Goal: Task Accomplishment & Management: Manage account settings

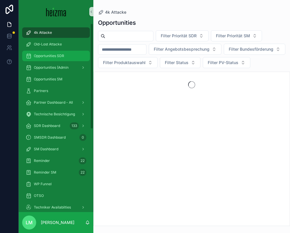
click at [40, 55] on span "Opportunities SDR" at bounding box center [49, 56] width 30 height 5
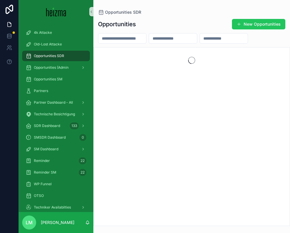
click at [114, 41] on input "scrollable content" at bounding box center [122, 38] width 48 height 8
type input "**********"
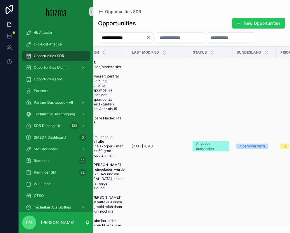
scroll to position [15, 207]
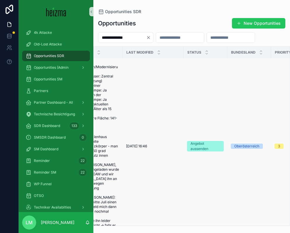
click at [139, 144] on span "[DATE] 16:46" at bounding box center [136, 146] width 21 height 5
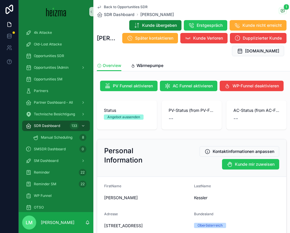
click at [114, 8] on span "Back to Opportunities SDR" at bounding box center [126, 7] width 44 height 5
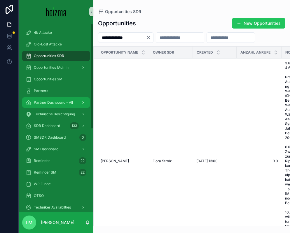
scroll to position [148, 0]
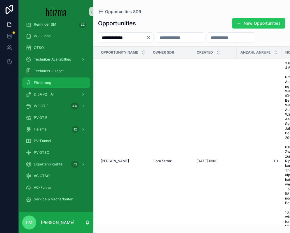
click at [42, 84] on span "Förderung" at bounding box center [42, 82] width 17 height 5
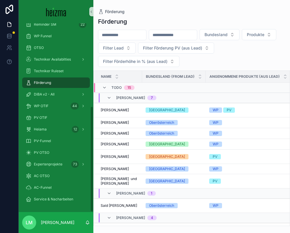
click at [119, 31] on input "scrollable content" at bounding box center [122, 35] width 48 height 8
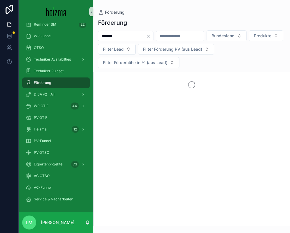
type input "*******"
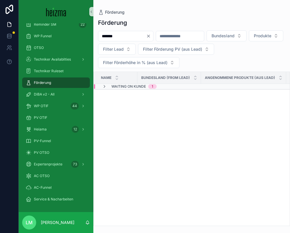
click at [109, 86] on div "Waiting on Kunde 1" at bounding box center [129, 86] width 55 height 5
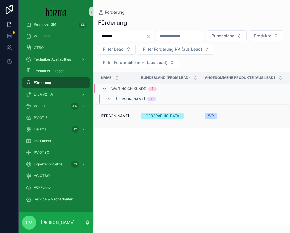
click at [113, 115] on span "[PERSON_NAME]" at bounding box center [115, 116] width 28 height 5
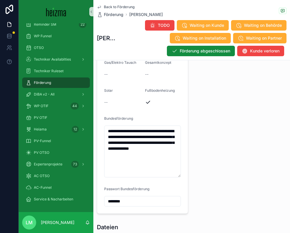
scroll to position [785, 0]
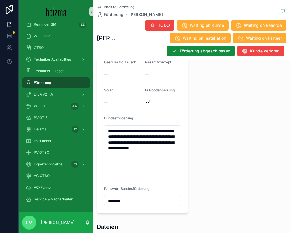
click at [120, 8] on span "Back to Förderung" at bounding box center [119, 7] width 31 height 5
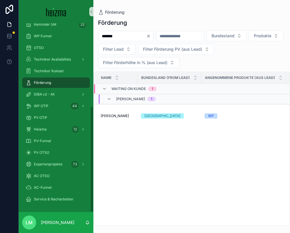
click at [153, 35] on button "Clear" at bounding box center [149, 36] width 7 height 5
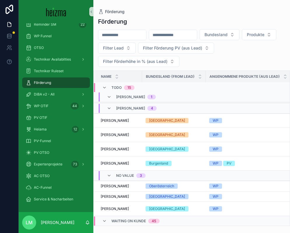
scroll to position [140, 0]
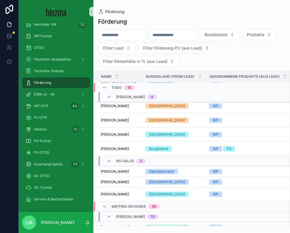
click at [107, 203] on div "Waiting on Kunde 45" at bounding box center [130, 206] width 57 height 9
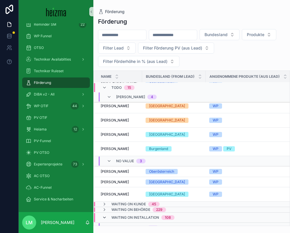
click at [106, 218] on icon "scrollable content" at bounding box center [104, 217] width 5 height 5
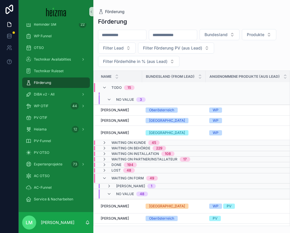
click at [111, 176] on div "Waiting on Form 49" at bounding box center [130, 178] width 56 height 9
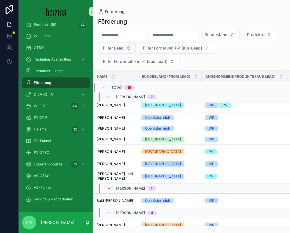
scroll to position [0, 4]
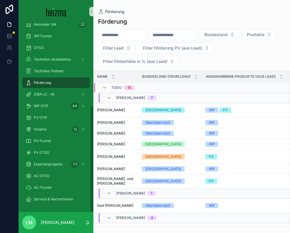
click at [119, 34] on input "scrollable content" at bounding box center [122, 35] width 48 height 8
type input "****"
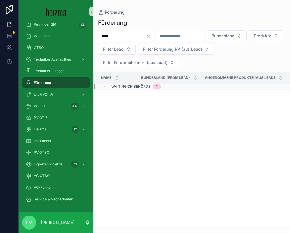
click at [114, 86] on span "Waiting on Behörde" at bounding box center [130, 86] width 39 height 5
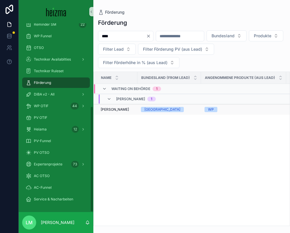
click at [130, 108] on div "[PERSON_NAME] [PERSON_NAME]" at bounding box center [117, 109] width 33 height 5
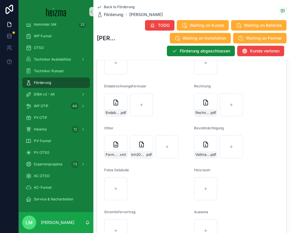
scroll to position [1046, 0]
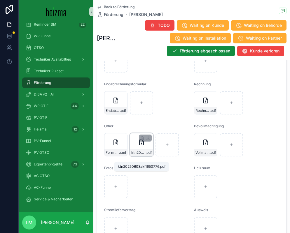
click at [144, 155] on span "ktn20250603akl1650776" at bounding box center [138, 152] width 14 height 5
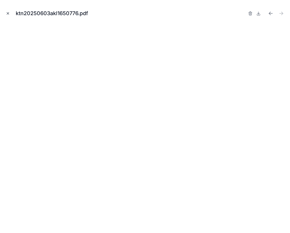
click at [7, 12] on icon "Close modal" at bounding box center [8, 13] width 4 height 4
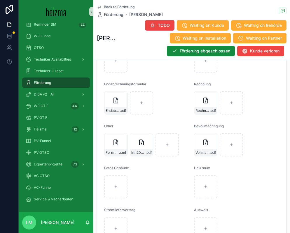
click at [110, 6] on span "Back to Förderung" at bounding box center [119, 7] width 31 height 5
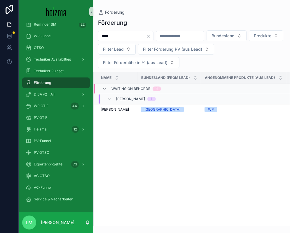
click at [113, 35] on input "****" at bounding box center [122, 36] width 48 height 8
type input "*******"
click at [112, 108] on span "[PERSON_NAME]" at bounding box center [115, 109] width 28 height 5
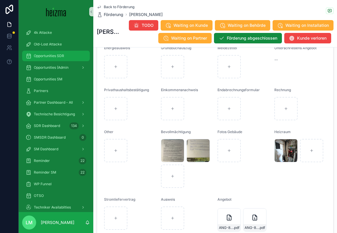
click at [45, 55] on span "Opportunities SDR" at bounding box center [49, 56] width 30 height 5
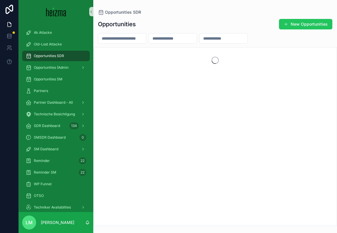
click at [116, 37] on input "scrollable content" at bounding box center [122, 38] width 48 height 8
type input "********"
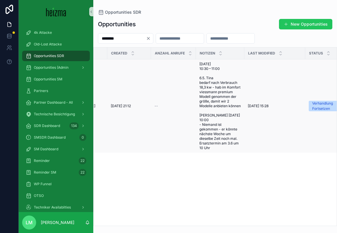
scroll to position [0, 82]
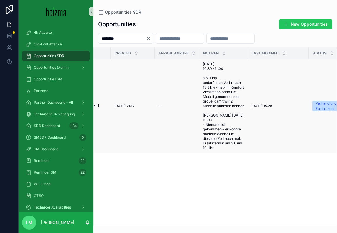
click at [125, 108] on span "[DATE] 21:12" at bounding box center [124, 106] width 20 height 5
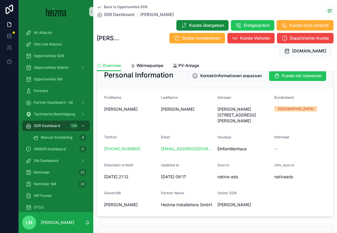
scroll to position [84, 0]
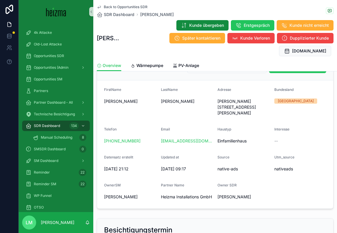
click at [122, 192] on div "[PERSON_NAME]" at bounding box center [130, 196] width 52 height 9
drag, startPoint x: 122, startPoint y: 187, endPoint x: 112, endPoint y: 184, distance: 10.3
click at [112, 192] on div "[PERSON_NAME]" at bounding box center [130, 196] width 52 height 9
click at [112, 194] on span "[PERSON_NAME]" at bounding box center [121, 197] width 34 height 6
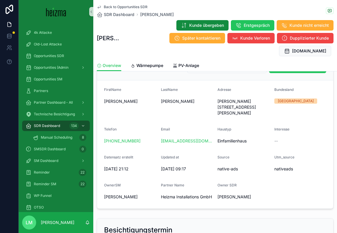
click at [112, 194] on span "[PERSON_NAME]" at bounding box center [121, 197] width 34 height 6
drag, startPoint x: 112, startPoint y: 184, endPoint x: 111, endPoint y: 180, distance: 5.0
click at [111, 192] on div "[PERSON_NAME]" at bounding box center [130, 196] width 52 height 9
click at [108, 183] on span "OwnerSM" at bounding box center [112, 185] width 17 height 4
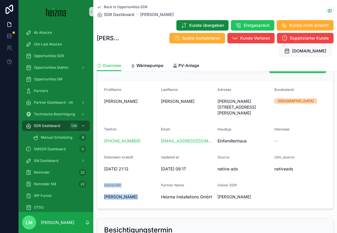
drag, startPoint x: 108, startPoint y: 173, endPoint x: 127, endPoint y: 189, distance: 24.0
click at [127, 189] on div "OwnerSM [PERSON_NAME]" at bounding box center [130, 192] width 52 height 19
click at [127, 192] on div "[PERSON_NAME]" at bounding box center [130, 196] width 52 height 9
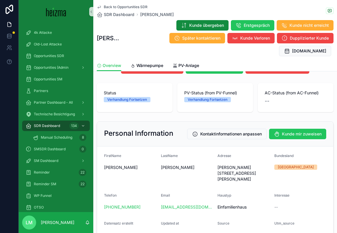
scroll to position [0, 0]
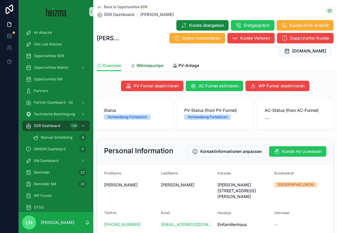
click at [153, 63] on span "Wärmepumpe" at bounding box center [149, 66] width 27 height 6
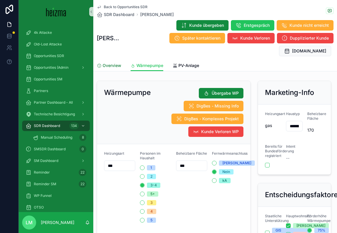
click at [105, 63] on span "Overview" at bounding box center [112, 66] width 19 height 6
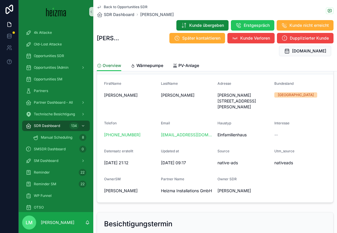
scroll to position [91, 0]
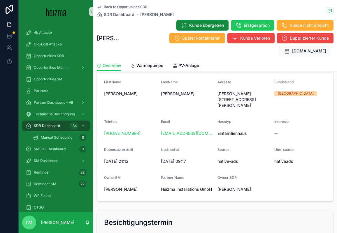
drag, startPoint x: 135, startPoint y: 180, endPoint x: 116, endPoint y: 124, distance: 59.8
click at [116, 124] on form "FirstName [PERSON_NAME] [PERSON_NAME] Adresse [PERSON_NAME][STREET_ADDRESS][PER…" at bounding box center [215, 137] width 236 height 128
click at [105, 73] on form "FirstName [PERSON_NAME] [PERSON_NAME] Adresse [PERSON_NAME][STREET_ADDRESS][PER…" at bounding box center [215, 137] width 236 height 128
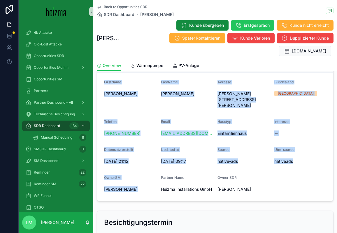
drag, startPoint x: 105, startPoint y: 65, endPoint x: 115, endPoint y: 180, distance: 116.2
click at [115, 180] on form "FirstName [PERSON_NAME] [PERSON_NAME] Adresse [PERSON_NAME][STREET_ADDRESS][PER…" at bounding box center [215, 137] width 236 height 128
click at [171, 175] on div "Partner Name Heizma Installations GmbH" at bounding box center [187, 184] width 52 height 19
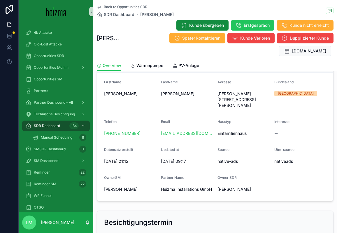
drag, startPoint x: 273, startPoint y: 180, endPoint x: 226, endPoint y: 101, distance: 92.0
click at [226, 101] on form "FirstName [PERSON_NAME] [PERSON_NAME] Adresse [PERSON_NAME][STREET_ADDRESS][PER…" at bounding box center [215, 137] width 236 height 128
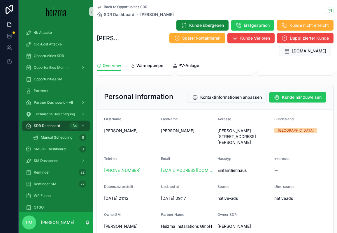
scroll to position [53, 0]
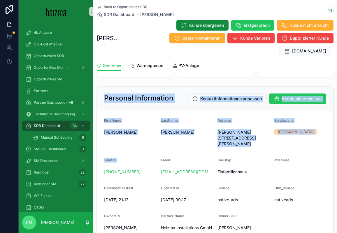
drag, startPoint x: 101, startPoint y: 82, endPoint x: 148, endPoint y: 148, distance: 81.6
click at [148, 148] on div "Personal Information Kontaktinformationen anpassen Kunde mir zuweisen FirstName…" at bounding box center [215, 163] width 237 height 154
click at [220, 142] on form "FirstName [PERSON_NAME] [PERSON_NAME] Adresse [PERSON_NAME][STREET_ADDRESS][PER…" at bounding box center [215, 175] width 236 height 128
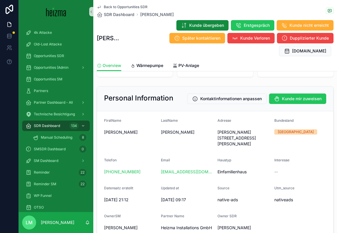
drag, startPoint x: 276, startPoint y: 213, endPoint x: 185, endPoint y: 113, distance: 135.5
click at [185, 113] on form "FirstName [PERSON_NAME] [PERSON_NAME] Adresse [PERSON_NAME][STREET_ADDRESS][PER…" at bounding box center [215, 175] width 236 height 128
click at [141, 96] on div "Personal Information Kontaktinformationen anpassen Kunde mir zuweisen" at bounding box center [215, 99] width 236 height 25
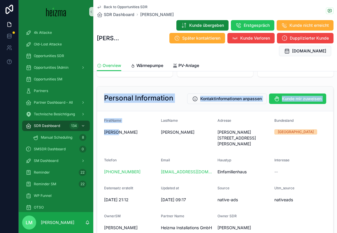
drag, startPoint x: 104, startPoint y: 84, endPoint x: 150, endPoint y: 155, distance: 85.4
click at [150, 155] on div "Personal Information Kontaktinformationen anpassen Kunde mir zuweisen FirstName…" at bounding box center [215, 163] width 237 height 154
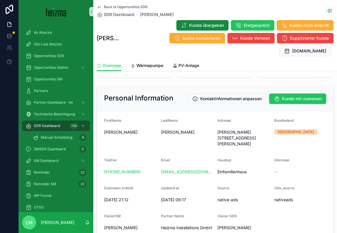
click at [280, 219] on form "FirstName [PERSON_NAME] [PERSON_NAME] Adresse [PERSON_NAME][STREET_ADDRESS][PER…" at bounding box center [215, 175] width 236 height 128
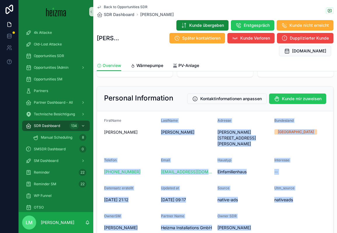
drag, startPoint x: 280, startPoint y: 219, endPoint x: 161, endPoint y: 106, distance: 164.5
click at [161, 111] on form "FirstName [PERSON_NAME] [PERSON_NAME] Adresse [PERSON_NAME][STREET_ADDRESS][PER…" at bounding box center [215, 175] width 236 height 128
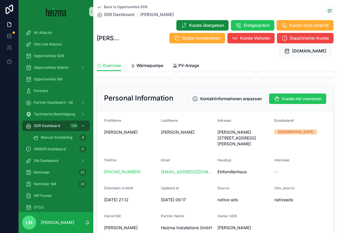
click at [103, 87] on div "Personal Information Kontaktinformationen anpassen Kunde mir zuweisen" at bounding box center [215, 99] width 236 height 25
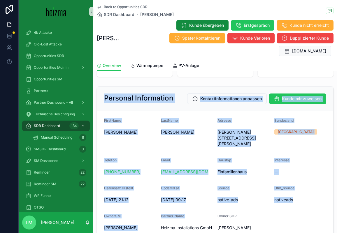
drag, startPoint x: 103, startPoint y: 83, endPoint x: 194, endPoint y: 212, distance: 157.7
click at [194, 212] on div "Personal Information Kontaktinformationen anpassen Kunde mir zuweisen FirstName…" at bounding box center [215, 163] width 237 height 154
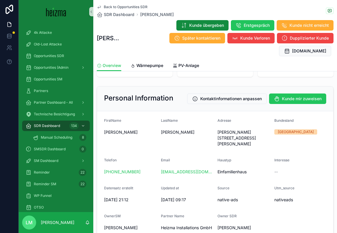
click at [282, 214] on form "FirstName [PERSON_NAME] [PERSON_NAME] Adresse [PERSON_NAME][STREET_ADDRESS][PER…" at bounding box center [215, 175] width 236 height 128
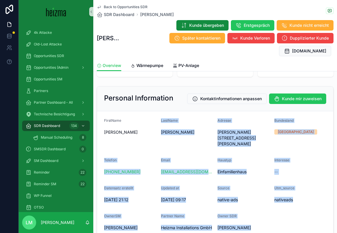
drag, startPoint x: 282, startPoint y: 214, endPoint x: 186, endPoint y: 101, distance: 148.5
click at [186, 111] on form "FirstName [PERSON_NAME] [PERSON_NAME] Adresse [PERSON_NAME][STREET_ADDRESS][PER…" at bounding box center [215, 175] width 236 height 128
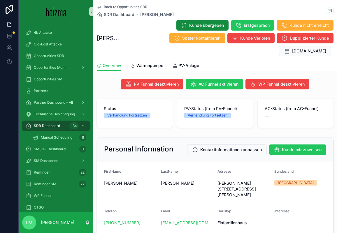
scroll to position [0, 0]
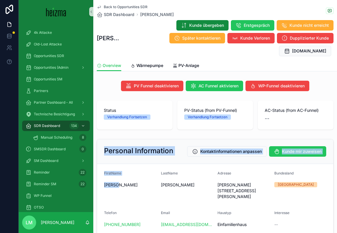
drag, startPoint x: 100, startPoint y: 133, endPoint x: 153, endPoint y: 178, distance: 69.7
click at [153, 177] on div "Personal Information Kontaktinformationen anpassen Kunde mir zuweisen FirstName…" at bounding box center [215, 216] width 237 height 154
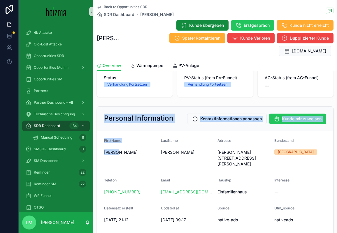
scroll to position [38, 0]
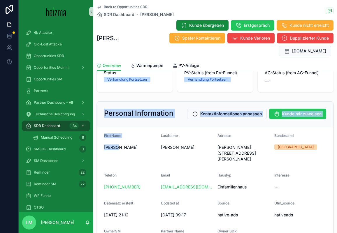
click at [234, 201] on div "Source" at bounding box center [243, 204] width 52 height 7
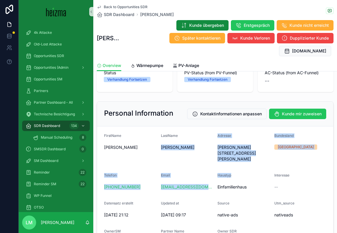
drag, startPoint x: 263, startPoint y: 166, endPoint x: 177, endPoint y: 126, distance: 94.9
click at [177, 126] on form "FirstName [PERSON_NAME] [PERSON_NAME] Adresse [PERSON_NAME][STREET_ADDRESS][PER…" at bounding box center [215, 190] width 236 height 128
click at [177, 133] on div "LastName" at bounding box center [187, 136] width 52 height 7
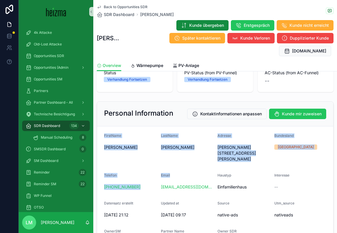
drag, startPoint x: 103, startPoint y: 119, endPoint x: 194, endPoint y: 169, distance: 104.1
click at [194, 168] on form "FirstName [PERSON_NAME] [PERSON_NAME] Adresse [PERSON_NAME][STREET_ADDRESS][PER…" at bounding box center [215, 190] width 236 height 128
click at [194, 182] on div "[EMAIL_ADDRESS][DOMAIN_NAME]" at bounding box center [187, 186] width 52 height 9
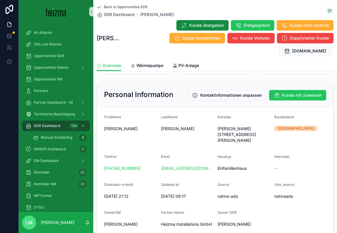
scroll to position [57, 0]
drag, startPoint x: 277, startPoint y: 215, endPoint x: 222, endPoint y: 150, distance: 84.6
click at [222, 150] on form "FirstName [PERSON_NAME] [PERSON_NAME] Adresse [PERSON_NAME][STREET_ADDRESS][PER…" at bounding box center [215, 172] width 236 height 128
click at [222, 154] on div "Haustyp Einfamilienhaus" at bounding box center [243, 163] width 52 height 19
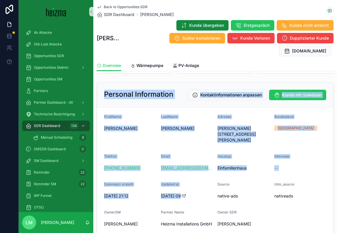
drag, startPoint x: 106, startPoint y: 85, endPoint x: 180, endPoint y: 187, distance: 126.4
click at [180, 187] on div "Personal Information Kontaktinformationen anpassen Kunde mir zuweisen FirstName…" at bounding box center [215, 159] width 237 height 154
click at [217, 206] on form "FirstName [PERSON_NAME] [PERSON_NAME] Adresse [PERSON_NAME][STREET_ADDRESS][PER…" at bounding box center [215, 172] width 236 height 128
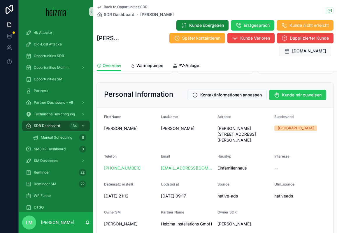
drag, startPoint x: 277, startPoint y: 217, endPoint x: 227, endPoint y: 138, distance: 93.4
click at [227, 138] on form "FirstName [PERSON_NAME] [PERSON_NAME] Adresse [PERSON_NAME][STREET_ADDRESS][PER…" at bounding box center [215, 172] width 236 height 128
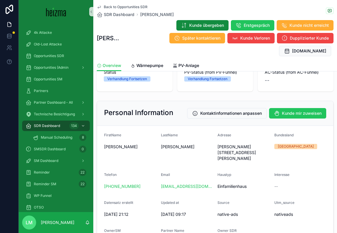
scroll to position [35, 0]
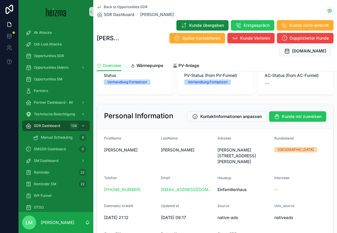
click at [108, 111] on h2 "Personal Information" at bounding box center [138, 115] width 69 height 9
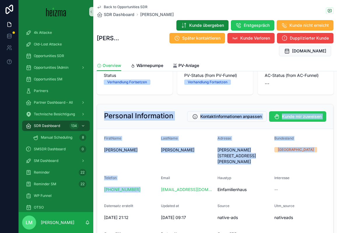
drag, startPoint x: 108, startPoint y: 104, endPoint x: 151, endPoint y: 190, distance: 96.3
click at [152, 189] on div "Personal Information Kontaktinformationen anpassen Kunde mir zuweisen FirstName…" at bounding box center [215, 181] width 237 height 154
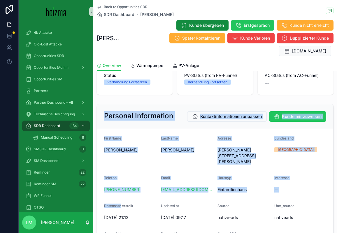
click at [159, 208] on form "FirstName [PERSON_NAME] [PERSON_NAME] Adresse [PERSON_NAME][STREET_ADDRESS][PER…" at bounding box center [215, 193] width 236 height 128
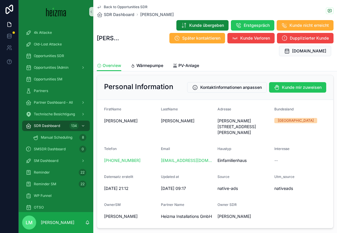
scroll to position [75, 0]
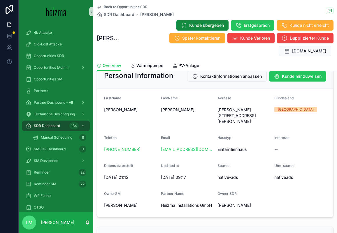
drag, startPoint x: 275, startPoint y: 191, endPoint x: 141, endPoint y: 101, distance: 160.9
click at [141, 102] on form "FirstName [PERSON_NAME] [PERSON_NAME] Adresse [PERSON_NAME][STREET_ADDRESS][PER…" at bounding box center [215, 153] width 236 height 128
click at [109, 96] on div "FirstName" at bounding box center [130, 99] width 52 height 7
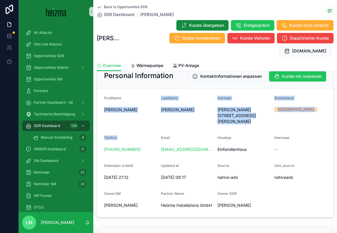
drag, startPoint x: 109, startPoint y: 88, endPoint x: 118, endPoint y: 127, distance: 40.0
click at [118, 126] on form "FirstName [PERSON_NAME] [PERSON_NAME] Adresse [PERSON_NAME][STREET_ADDRESS][PER…" at bounding box center [215, 153] width 236 height 128
click at [118, 136] on div "Telefon" at bounding box center [130, 139] width 52 height 7
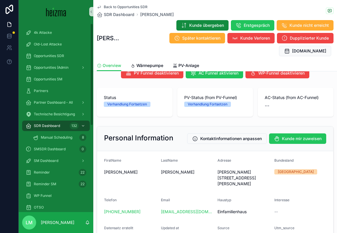
scroll to position [0, 0]
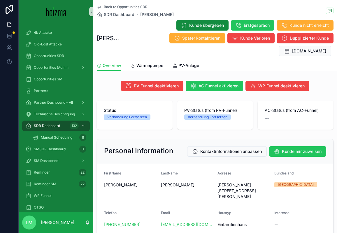
click at [221, 182] on span "[PERSON_NAME][STREET_ADDRESS][PERSON_NAME]" at bounding box center [243, 190] width 52 height 17
drag, startPoint x: 221, startPoint y: 174, endPoint x: 233, endPoint y: 184, distance: 16.2
click at [233, 184] on span "[PERSON_NAME][STREET_ADDRESS][PERSON_NAME]" at bounding box center [243, 190] width 52 height 17
copy span "[PERSON_NAME][STREET_ADDRESS][PERSON_NAME]"
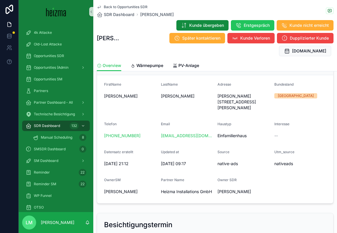
scroll to position [88, 0]
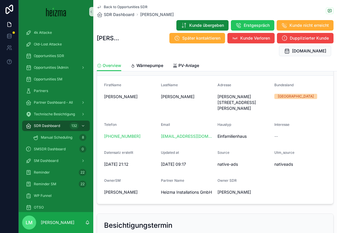
click at [104, 76] on form "FirstName [PERSON_NAME] [PERSON_NAME] Adresse [PERSON_NAME][STREET_ADDRESS][PER…" at bounding box center [215, 140] width 236 height 128
drag, startPoint x: 104, startPoint y: 72, endPoint x: 165, endPoint y: 96, distance: 65.3
click at [165, 96] on form "FirstName [PERSON_NAME] [PERSON_NAME] Adresse [PERSON_NAME][STREET_ADDRESS][PER…" at bounding box center [215, 140] width 236 height 128
click at [166, 96] on div "LastName [PERSON_NAME]" at bounding box center [187, 98] width 52 height 30
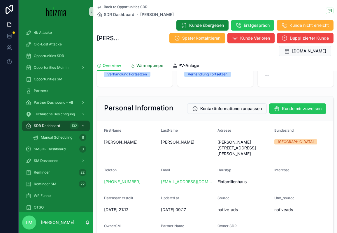
scroll to position [38, 0]
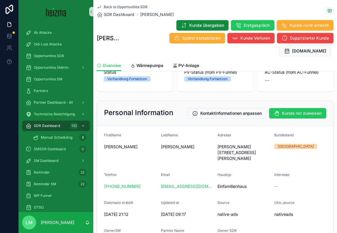
drag, startPoint x: 145, startPoint y: 201, endPoint x: 109, endPoint y: 145, distance: 66.0
click at [109, 145] on form "FirstName [PERSON_NAME] [PERSON_NAME] Adresse [PERSON_NAME][STREET_ADDRESS][PER…" at bounding box center [215, 190] width 236 height 128
click at [109, 133] on span "FirstName" at bounding box center [112, 135] width 17 height 4
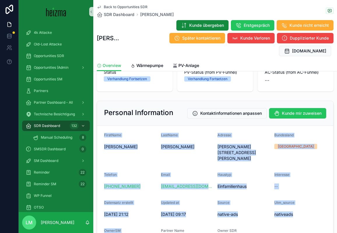
drag, startPoint x: 109, startPoint y: 122, endPoint x: 120, endPoint y: 223, distance: 102.0
click at [119, 223] on form "FirstName [PERSON_NAME] [PERSON_NAME] Adresse [PERSON_NAME][STREET_ADDRESS][PER…" at bounding box center [215, 190] width 236 height 128
drag, startPoint x: 120, startPoint y: 223, endPoint x: 118, endPoint y: 131, distance: 92.1
click at [117, 132] on form "FirstName [PERSON_NAME] [PERSON_NAME] Adresse [PERSON_NAME][STREET_ADDRESS][PER…" at bounding box center [215, 190] width 236 height 128
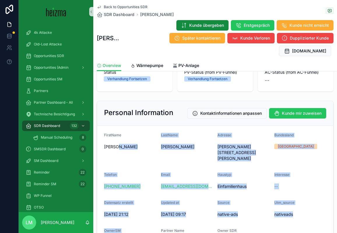
click at [118, 144] on span "[PERSON_NAME]" at bounding box center [130, 147] width 52 height 6
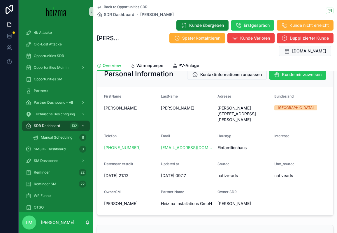
scroll to position [59, 0]
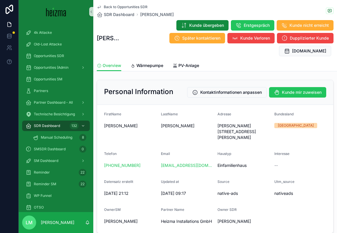
drag, startPoint x: 216, startPoint y: 109, endPoint x: 243, endPoint y: 128, distance: 33.5
click at [243, 128] on form "FirstName [PERSON_NAME] [PERSON_NAME] Adresse [PERSON_NAME][STREET_ADDRESS][PER…" at bounding box center [215, 169] width 236 height 128
click at [243, 128] on div "[PERSON_NAME][STREET_ADDRESS][PERSON_NAME]" at bounding box center [243, 131] width 52 height 21
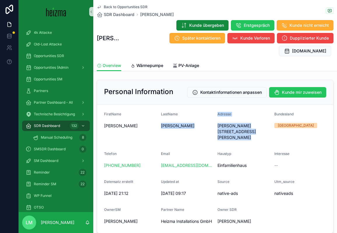
drag, startPoint x: 243, startPoint y: 128, endPoint x: 206, endPoint y: 102, distance: 45.3
click at [206, 105] on form "FirstName [PERSON_NAME] [PERSON_NAME] Adresse [PERSON_NAME][STREET_ADDRESS][PER…" at bounding box center [215, 169] width 236 height 128
click at [115, 112] on span "FirstName" at bounding box center [112, 114] width 17 height 4
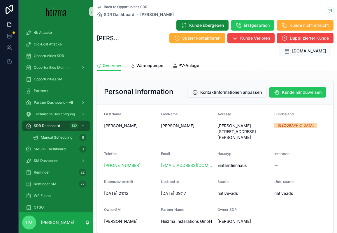
click at [115, 112] on span "FirstName" at bounding box center [112, 114] width 17 height 4
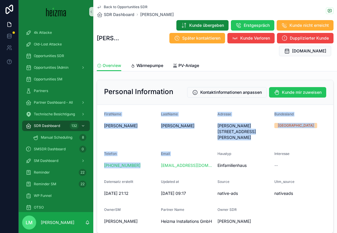
drag, startPoint x: 115, startPoint y: 102, endPoint x: 211, endPoint y: 157, distance: 110.6
click at [211, 157] on form "FirstName [PERSON_NAME] [PERSON_NAME] Adresse [PERSON_NAME][STREET_ADDRESS][PER…" at bounding box center [215, 169] width 236 height 128
click at [202, 127] on div "LastName [PERSON_NAME]" at bounding box center [187, 127] width 52 height 30
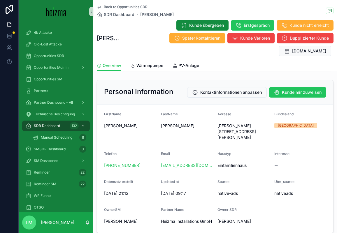
scroll to position [0, 0]
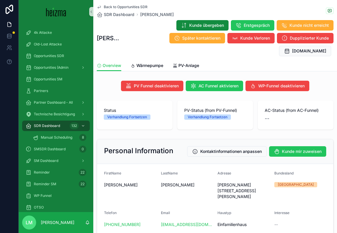
click at [119, 8] on span "Back to Opportunities SDR" at bounding box center [126, 7] width 44 height 5
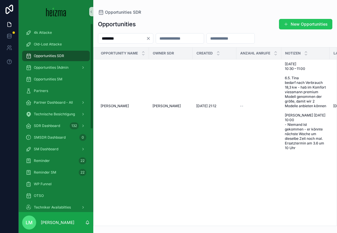
click at [151, 38] on icon "Clear" at bounding box center [148, 38] width 5 height 5
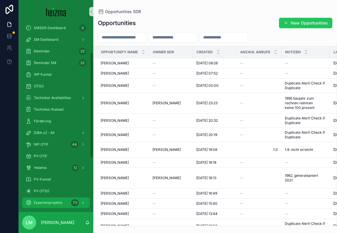
scroll to position [145, 0]
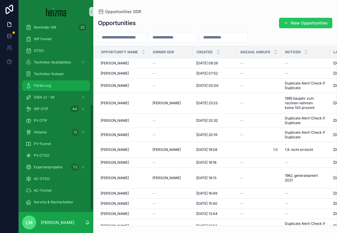
click at [39, 88] on div "Förderung" at bounding box center [56, 85] width 61 height 9
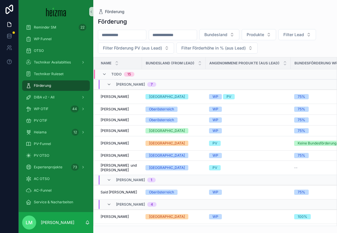
click at [113, 41] on div "Bundesland Produkte Filter Lead Filter Förderung PV (aus Lead) Filter Förderhöh…" at bounding box center [215, 41] width 244 height 24
click at [106, 35] on input "scrollable content" at bounding box center [122, 35] width 48 height 8
type input "*******"
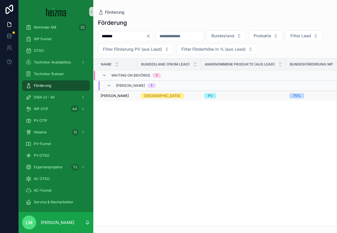
click at [113, 95] on span "[PERSON_NAME]" at bounding box center [115, 96] width 28 height 5
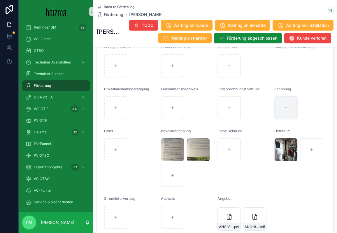
scroll to position [621, 0]
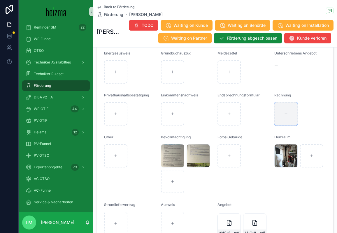
click at [289, 121] on div "scrollable content" at bounding box center [285, 113] width 23 height 23
type input "**********"
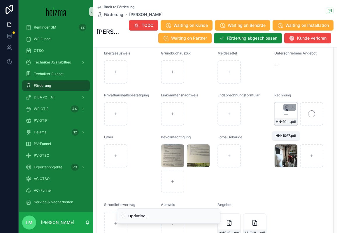
click at [289, 124] on span ".pdf" at bounding box center [293, 121] width 6 height 5
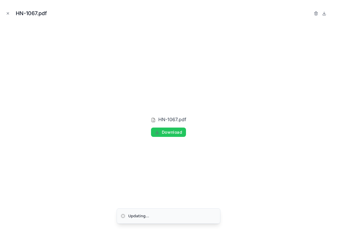
click at [2, 9] on div "HN-1067.pdf HN-1067.pdf Download" at bounding box center [168, 116] width 337 height 233
click at [8, 13] on icon "Close modal" at bounding box center [8, 14] width 2 height 2
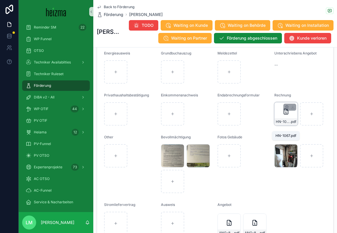
click at [281, 124] on span "HN-1067" at bounding box center [283, 121] width 14 height 5
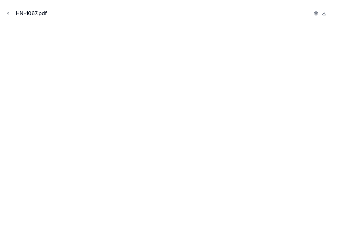
click at [8, 14] on icon "Close modal" at bounding box center [8, 13] width 4 height 4
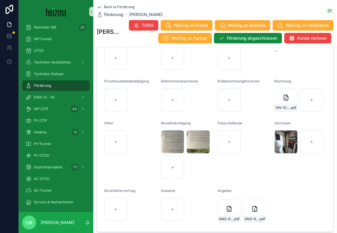
scroll to position [635, 0]
click at [171, 152] on span "image" at bounding box center [167, 149] width 10 height 5
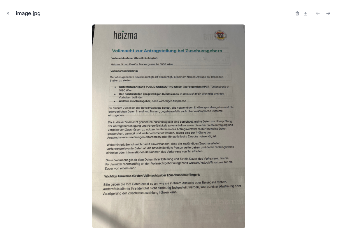
click at [9, 14] on icon "Close modal" at bounding box center [8, 13] width 4 height 4
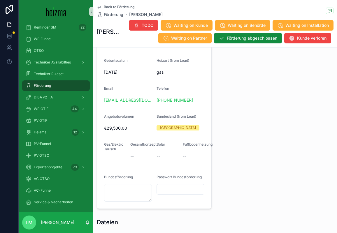
scroll to position [400, 0]
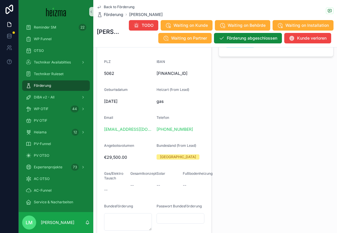
drag, startPoint x: 195, startPoint y: 138, endPoint x: 156, endPoint y: 134, distance: 39.6
click at [156, 134] on form "Name [PERSON_NAME] FirstName [PERSON_NAME] [GEOGRAPHIC_DATA]/Hausnummer [STREET…" at bounding box center [154, 103] width 114 height 269
copy link "[PHONE_NUMBER]"
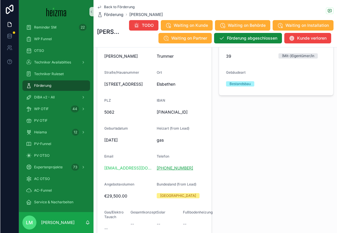
scroll to position [360, 0]
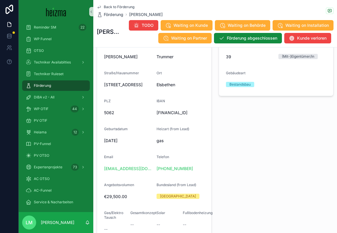
click at [123, 86] on span "[STREET_ADDRESS]" at bounding box center [128, 85] width 48 height 6
copy span "[STREET_ADDRESS]"
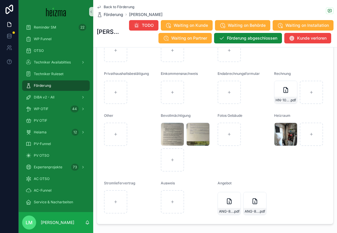
scroll to position [644, 0]
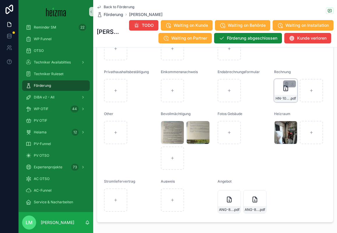
click at [279, 102] on div "HN-1067 .pdf" at bounding box center [286, 98] width 23 height 7
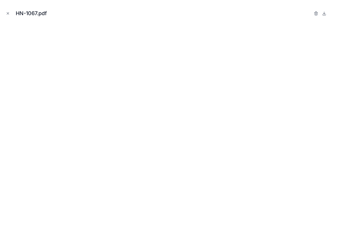
click at [5, 7] on div "HN-1067.pdf" at bounding box center [169, 13] width 328 height 17
click at [5, 10] on div "HN-1067.pdf" at bounding box center [169, 13] width 328 height 17
click at [6, 12] on icon "Close modal" at bounding box center [8, 13] width 4 height 4
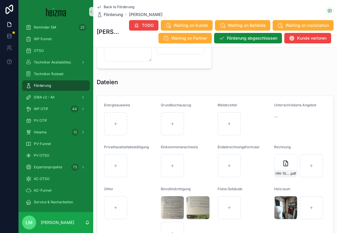
scroll to position [590, 0]
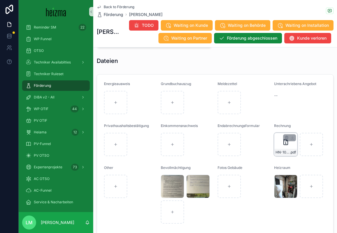
click at [286, 152] on div "HN-1067 .pdf" at bounding box center [285, 144] width 23 height 23
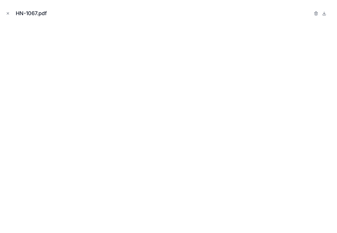
click at [6, 16] on button "Close modal" at bounding box center [8, 13] width 6 height 6
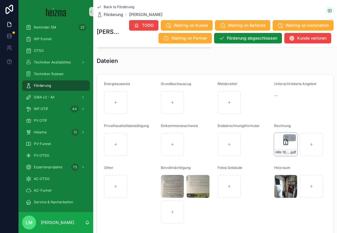
click at [283, 155] on div "HN-1067 .pdf" at bounding box center [286, 152] width 23 height 7
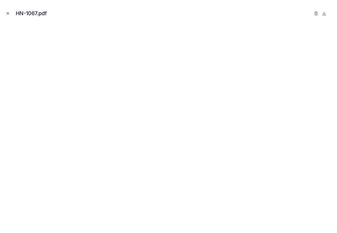
click at [8, 15] on icon "Close modal" at bounding box center [8, 13] width 4 height 4
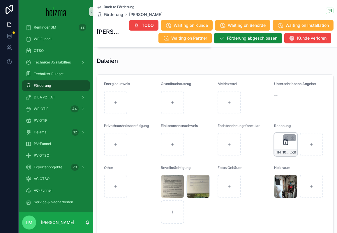
click at [284, 155] on div "HN-1067 .pdf" at bounding box center [286, 152] width 23 height 7
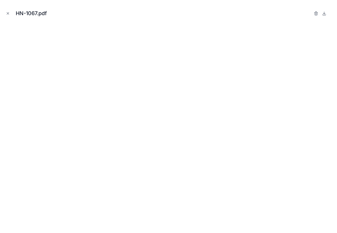
click at [3, 166] on div "HN-1067.pdf" at bounding box center [168, 116] width 337 height 233
click at [7, 13] on icon "Close modal" at bounding box center [8, 14] width 2 height 2
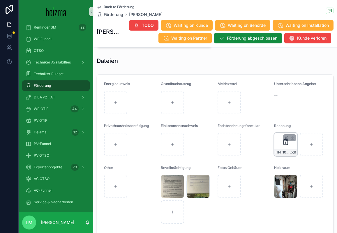
click at [287, 140] on icon "scrollable content" at bounding box center [286, 138] width 5 height 5
click at [289, 135] on icon "scrollable content" at bounding box center [299, 133] width 3 height 3
click at [288, 153] on div "scrollable content" at bounding box center [285, 144] width 23 height 23
type input "**********"
click at [289, 155] on span "HN-1067 (1)" at bounding box center [283, 152] width 14 height 5
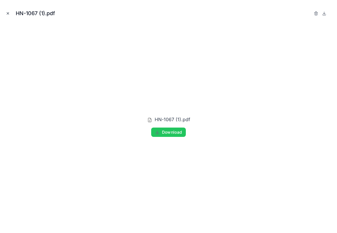
click at [10, 13] on button "Close modal" at bounding box center [8, 13] width 6 height 6
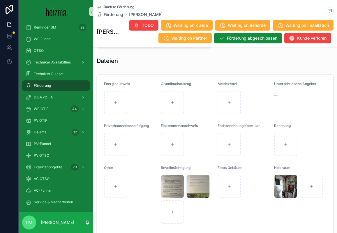
click at [116, 6] on span "Back to Förderung" at bounding box center [119, 7] width 31 height 5
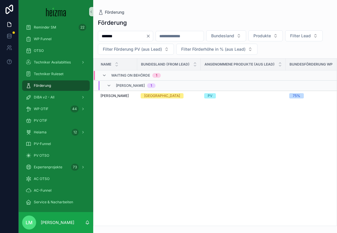
click at [121, 39] on input "*******" at bounding box center [122, 36] width 48 height 8
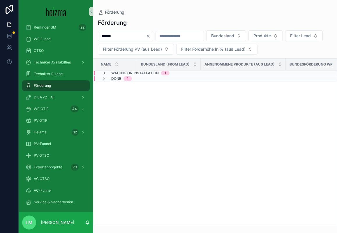
type input "******"
click at [112, 73] on span "Waiting on Installation" at bounding box center [135, 73] width 48 height 5
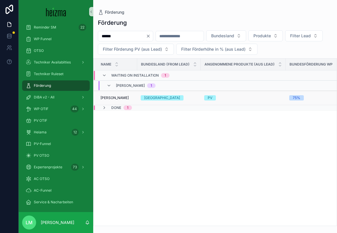
click at [111, 93] on td "[PERSON_NAME] [PERSON_NAME]" at bounding box center [116, 98] width 44 height 14
click at [111, 99] on span "[PERSON_NAME]" at bounding box center [115, 98] width 28 height 5
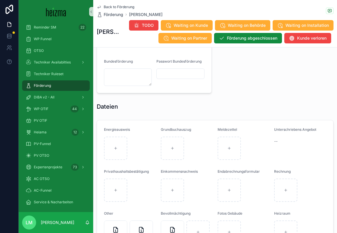
scroll to position [635, 0]
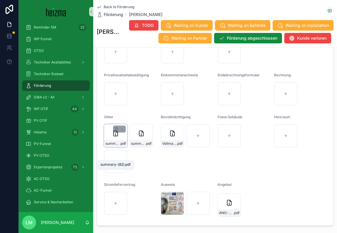
click at [117, 146] on span "summary-(82)" at bounding box center [113, 143] width 14 height 5
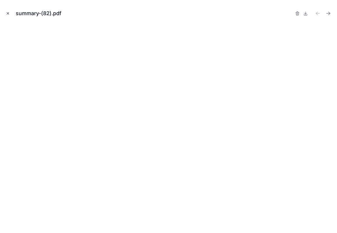
click at [8, 14] on icon "Close modal" at bounding box center [8, 13] width 4 height 4
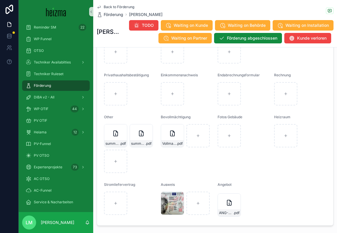
click at [113, 10] on div "Back to Förderung Förderung [PERSON_NAME]" at bounding box center [130, 11] width 66 height 13
click at [113, 9] on div "Back to Förderung Förderung [PERSON_NAME]" at bounding box center [130, 11] width 66 height 13
click at [112, 7] on span "Back to Förderung" at bounding box center [119, 7] width 31 height 5
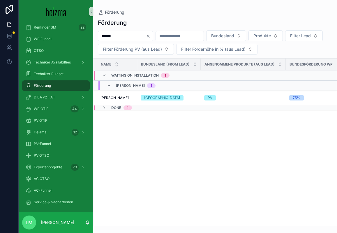
click at [129, 38] on input "******" at bounding box center [122, 36] width 48 height 8
type input "*******"
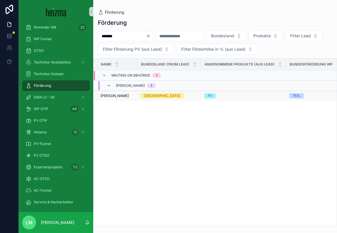
click at [118, 98] on span "[PERSON_NAME]" at bounding box center [115, 96] width 28 height 5
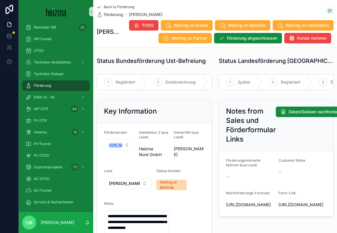
scroll to position [35, 0]
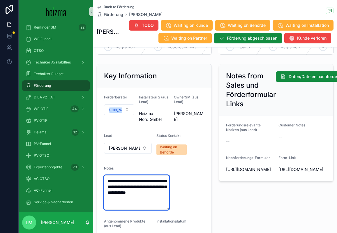
click at [155, 200] on textarea "**********" at bounding box center [136, 192] width 65 height 34
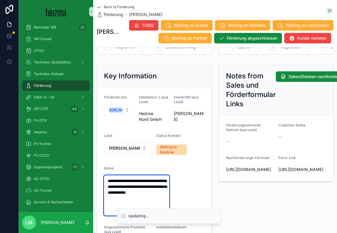
type textarea "**********"
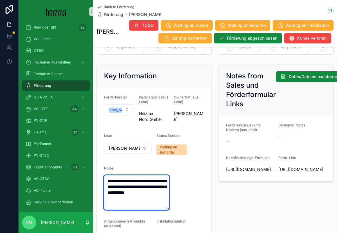
click at [145, 198] on textarea "**********" at bounding box center [136, 192] width 65 height 34
drag, startPoint x: 149, startPoint y: 198, endPoint x: 95, endPoint y: 172, distance: 60.1
click at [95, 172] on div "**********" at bounding box center [154, 173] width 122 height 222
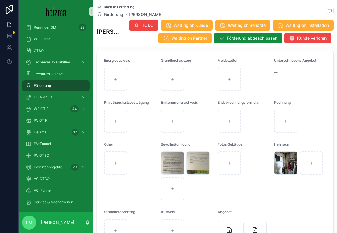
scroll to position [604, 0]
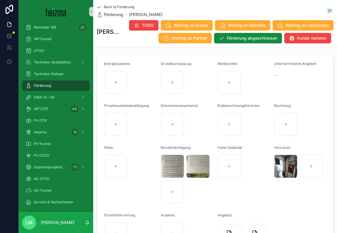
type textarea "**********"
click at [289, 136] on div "scrollable content" at bounding box center [300, 124] width 52 height 23
click at [287, 133] on div "scrollable content" at bounding box center [285, 124] width 23 height 23
type input "**********"
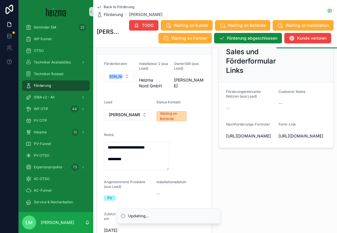
scroll to position [95, 0]
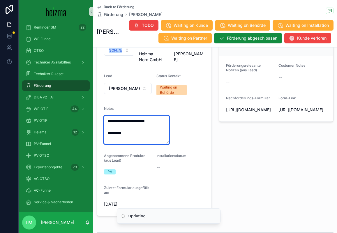
click at [139, 137] on textarea "**********" at bounding box center [136, 130] width 65 height 29
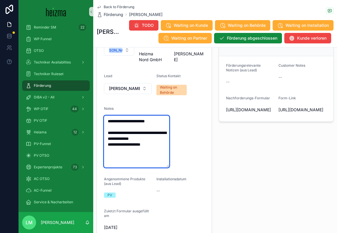
type textarea "**********"
click at [199, 158] on form "**********" at bounding box center [154, 133] width 115 height 211
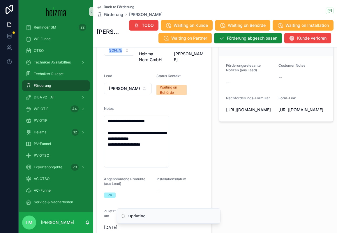
click at [110, 8] on span "Back to Förderung" at bounding box center [119, 7] width 31 height 5
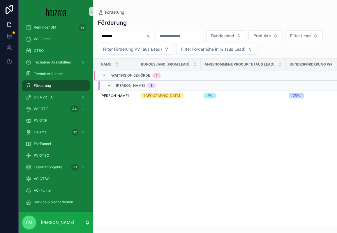
click at [114, 37] on input "*******" at bounding box center [122, 36] width 48 height 8
type input "*******"
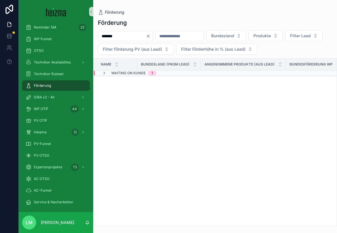
click at [117, 70] on th "Name" at bounding box center [116, 65] width 44 height 12
click at [117, 73] on span "Waiting on Kunde" at bounding box center [128, 73] width 34 height 5
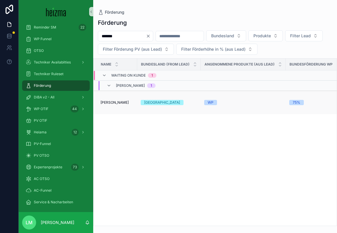
click at [109, 103] on span "[PERSON_NAME]" at bounding box center [115, 102] width 28 height 5
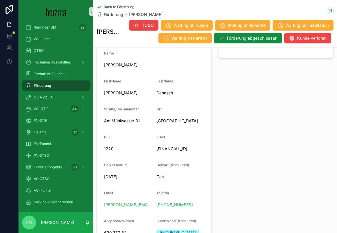
scroll to position [368, 0]
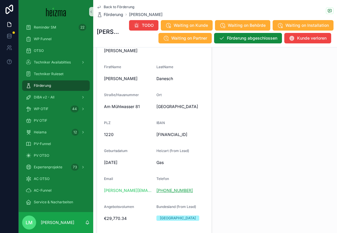
drag, startPoint x: 203, startPoint y: 192, endPoint x: 157, endPoint y: 184, distance: 46.9
click at [157, 184] on form "**********" at bounding box center [154, 182] width 115 height 304
copy link "[PHONE_NUMBER]"
click at [204, 121] on div "IBAN" at bounding box center [181, 124] width 48 height 7
click at [118, 6] on span "Back to Förderung" at bounding box center [119, 7] width 31 height 5
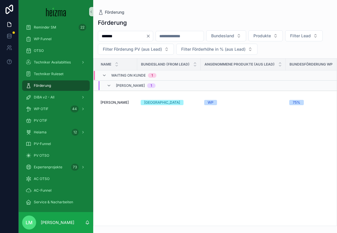
click at [151, 35] on icon "Clear" at bounding box center [148, 36] width 5 height 5
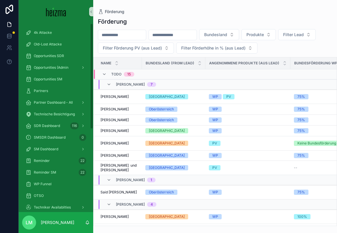
click at [123, 35] on input "scrollable content" at bounding box center [122, 35] width 48 height 8
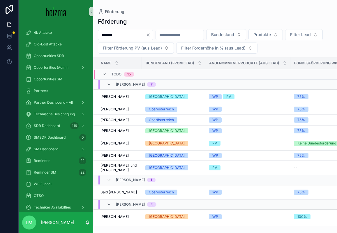
type input "*******"
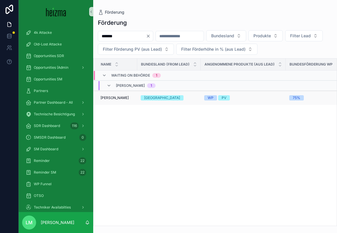
click at [117, 97] on span "[PERSON_NAME]" at bounding box center [115, 98] width 28 height 5
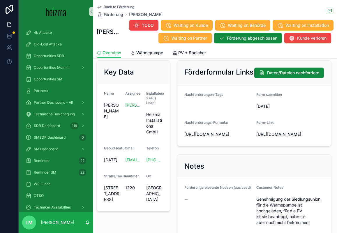
scroll to position [79, 0]
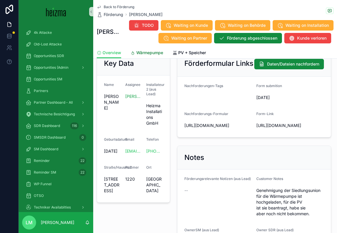
click at [140, 55] on span "Wärmepumpe" at bounding box center [149, 53] width 27 height 6
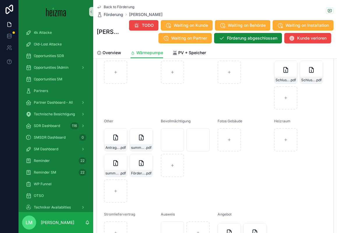
scroll to position [752, 0]
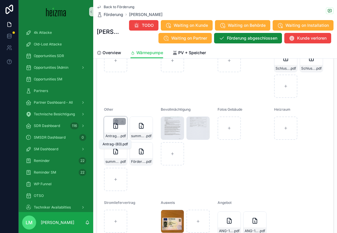
click at [116, 135] on span "Antrag-(83)" at bounding box center [113, 136] width 14 height 5
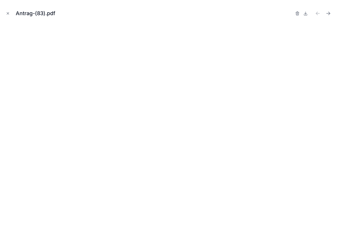
click at [8, 14] on icon "Close modal" at bounding box center [8, 13] width 4 height 4
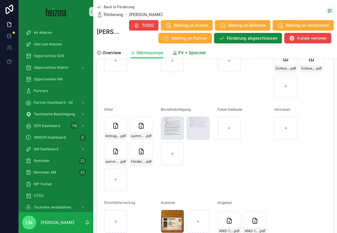
click at [182, 54] on span "PV + Speicher" at bounding box center [192, 53] width 28 height 6
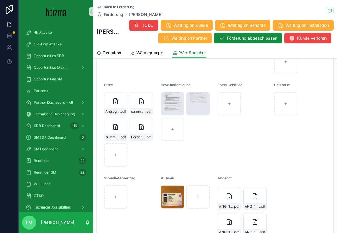
scroll to position [767, 0]
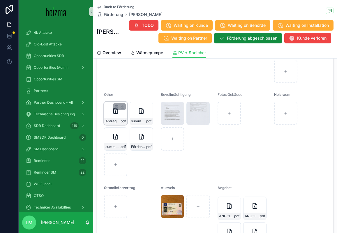
click at [112, 114] on icon "scrollable content" at bounding box center [115, 111] width 7 height 7
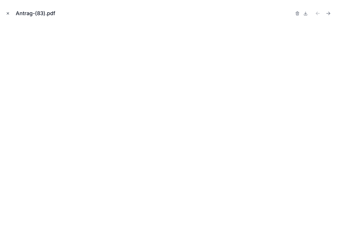
click at [10, 13] on button "Close modal" at bounding box center [8, 13] width 6 height 6
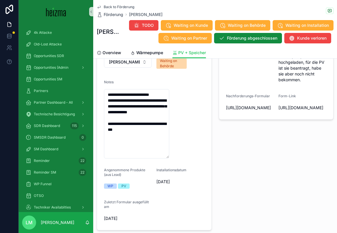
scroll to position [129, 0]
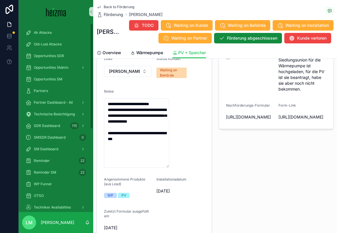
click at [3, 124] on div at bounding box center [9, 116] width 19 height 233
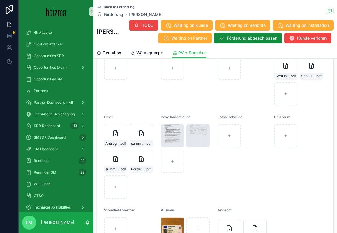
scroll to position [754, 0]
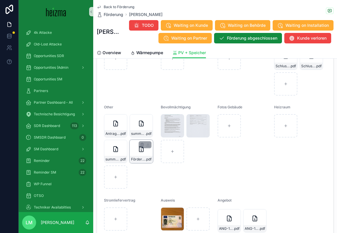
click at [139, 154] on div "Förderungsvertrag---([DOMAIN_NAME]._-C561619) .pdf" at bounding box center [141, 151] width 23 height 23
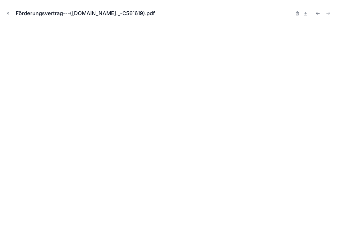
click at [11, 14] on button "Close modal" at bounding box center [8, 13] width 6 height 6
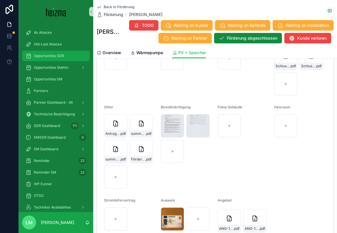
click at [48, 57] on span "Opportunities SDR" at bounding box center [49, 56] width 30 height 5
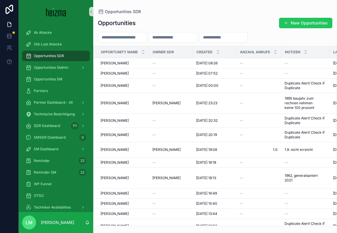
click at [115, 37] on input "scrollable content" at bounding box center [122, 37] width 48 height 8
type input "*****"
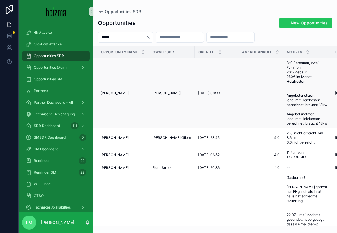
click at [104, 94] on span "[PERSON_NAME]" at bounding box center [115, 93] width 28 height 5
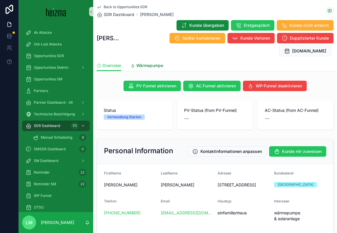
click at [145, 60] on link "Wärmepumpe" at bounding box center [147, 66] width 33 height 12
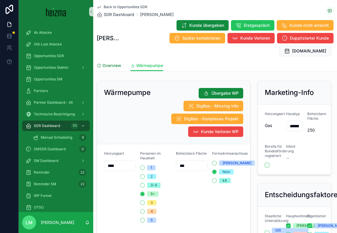
click at [113, 63] on span "Overview" at bounding box center [112, 66] width 19 height 6
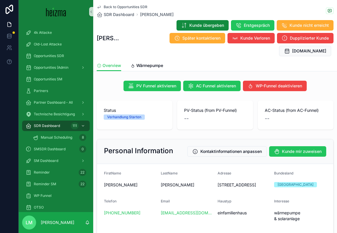
click at [110, 108] on span "Status" at bounding box center [135, 111] width 62 height 6
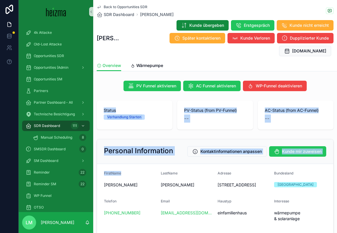
drag, startPoint x: 110, startPoint y: 99, endPoint x: 133, endPoint y: 156, distance: 61.4
click at [133, 164] on form "FirstName [PERSON_NAME] Adresse [STREET_ADDRESS] Telefon [PHONE_NUMBER] Email […" at bounding box center [215, 225] width 236 height 122
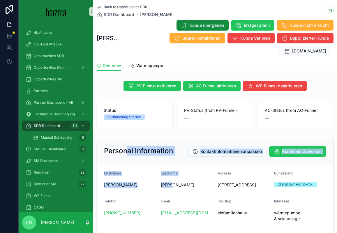
drag, startPoint x: 189, startPoint y: 180, endPoint x: 126, endPoint y: 141, distance: 73.4
click at [126, 141] on div "Personal Information Kontaktinformationen anpassen Kunde mir zuweisen FirstName…" at bounding box center [215, 213] width 237 height 148
click at [126, 146] on h2 "Personal Information" at bounding box center [138, 150] width 69 height 9
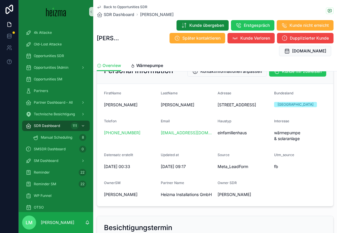
scroll to position [83, 0]
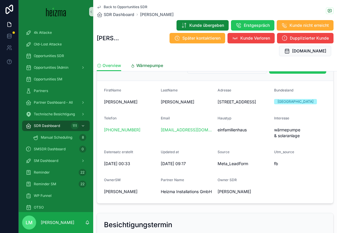
click at [142, 63] on span "Wärmepumpe" at bounding box center [149, 66] width 27 height 6
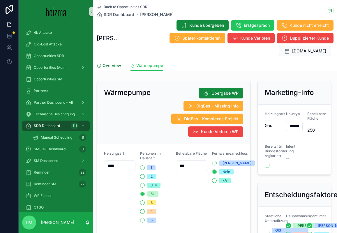
click at [112, 60] on link "Overview" at bounding box center [109, 66] width 24 height 12
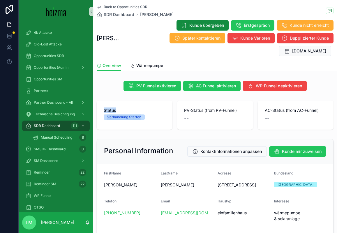
drag, startPoint x: 153, startPoint y: 104, endPoint x: 99, endPoint y: 96, distance: 54.5
click at [99, 101] on div "Status Verhandlung Starten" at bounding box center [135, 115] width 76 height 29
drag, startPoint x: 99, startPoint y: 96, endPoint x: 147, endPoint y: 114, distance: 50.9
click at [147, 114] on div "Status Verhandlung Starten" at bounding box center [135, 115] width 76 height 29
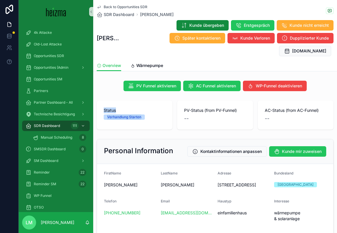
click at [147, 114] on div "Status Verhandlung Starten" at bounding box center [135, 115] width 76 height 29
drag, startPoint x: 102, startPoint y: 161, endPoint x: 185, endPoint y: 180, distance: 84.8
click at [185, 180] on form "FirstName [PERSON_NAME] Adresse [STREET_ADDRESS] Telefon [PHONE_NUMBER] Email […" at bounding box center [215, 225] width 236 height 122
drag, startPoint x: 252, startPoint y: 181, endPoint x: 96, endPoint y: 158, distance: 157.6
click at [96, 158] on div "Personal Information Kontaktinformationen anpassen Kunde mir zuweisen FirstName…" at bounding box center [215, 213] width 244 height 152
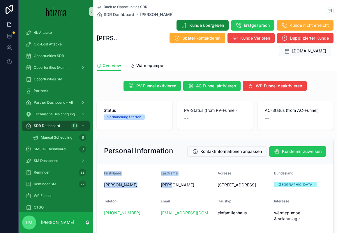
click at [96, 158] on div "Personal Information Kontaktinformationen anpassen Kunde mir zuweisen FirstName…" at bounding box center [215, 213] width 244 height 152
drag, startPoint x: 96, startPoint y: 158, endPoint x: 214, endPoint y: 178, distance: 119.9
click at [214, 178] on div "Personal Information Kontaktinformationen anpassen Kunde mir zuweisen FirstName…" at bounding box center [215, 213] width 244 height 152
click at [256, 182] on span "[STREET_ADDRESS]" at bounding box center [244, 185] width 52 height 6
drag, startPoint x: 256, startPoint y: 175, endPoint x: 195, endPoint y: 153, distance: 65.1
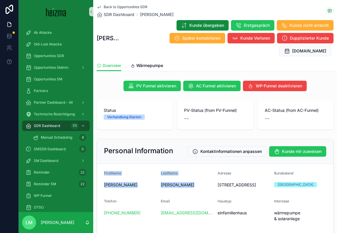
click at [195, 164] on form "FirstName [PERSON_NAME] Adresse [STREET_ADDRESS] Telefon [PHONE_NUMBER] Email […" at bounding box center [215, 225] width 236 height 122
click at [116, 171] on span "FirstName" at bounding box center [112, 173] width 17 height 4
click at [111, 171] on span "FirstName" at bounding box center [112, 173] width 17 height 4
drag, startPoint x: 111, startPoint y: 160, endPoint x: 226, endPoint y: 178, distance: 116.4
click at [226, 178] on form "FirstName [PERSON_NAME] Adresse [STREET_ADDRESS] Telefon [PHONE_NUMBER] Email […" at bounding box center [215, 225] width 236 height 122
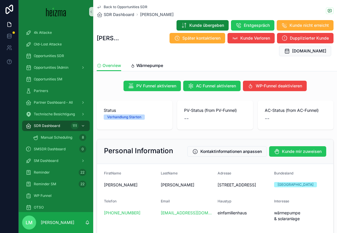
drag, startPoint x: 250, startPoint y: 182, endPoint x: 168, endPoint y: 166, distance: 83.7
click at [168, 166] on form "FirstName [PERSON_NAME] Adresse [STREET_ADDRESS] Telefon [PHONE_NUMBER] Email […" at bounding box center [215, 225] width 236 height 122
click at [168, 171] on div "LastName [PERSON_NAME]" at bounding box center [187, 180] width 52 height 19
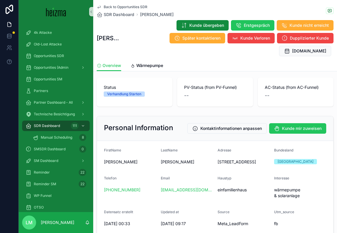
scroll to position [26, 0]
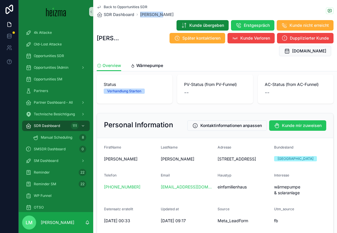
click at [120, 6] on span "Back to Opportunities SDR" at bounding box center [126, 7] width 44 height 5
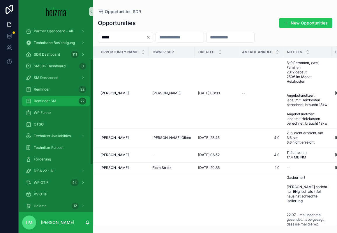
scroll to position [129, 0]
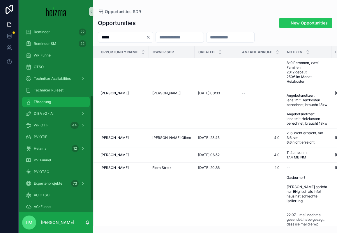
click at [37, 102] on span "Förderung" at bounding box center [42, 102] width 17 height 5
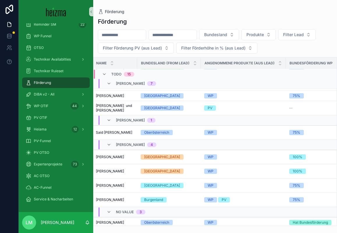
scroll to position [0, 4]
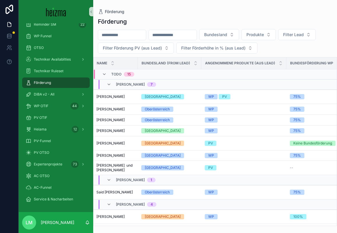
click at [116, 35] on input "scrollable content" at bounding box center [122, 35] width 48 height 8
type input "*********"
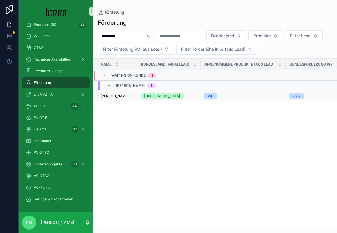
click at [115, 95] on span "[PERSON_NAME]" at bounding box center [115, 96] width 28 height 5
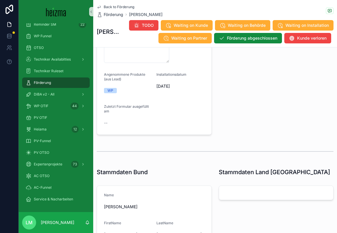
scroll to position [234, 0]
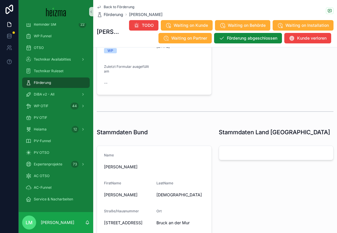
click at [131, 82] on div "--" at bounding box center [128, 83] width 48 height 6
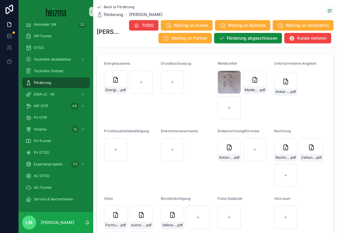
scroll to position [727, 0]
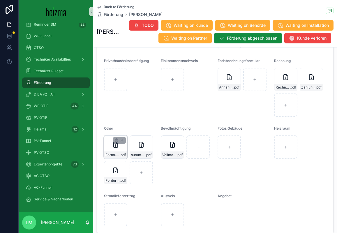
click at [112, 157] on div "Formular_OeKO_Antrag_V1_1-(12) .pdf" at bounding box center [115, 155] width 23 height 7
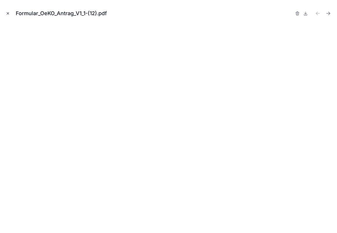
click at [5, 14] on button "Close modal" at bounding box center [8, 13] width 6 height 6
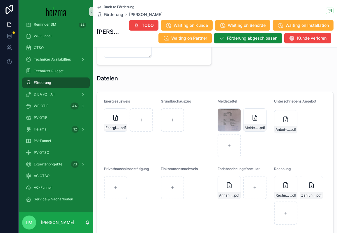
scroll to position [620, 0]
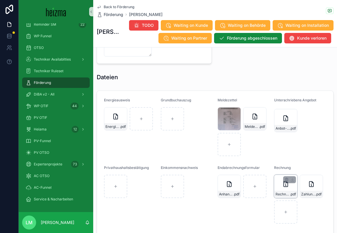
click at [282, 197] on span "Rechnung-Nr.-250133,-Deutscher-Markus,-Abschluss" at bounding box center [283, 194] width 14 height 5
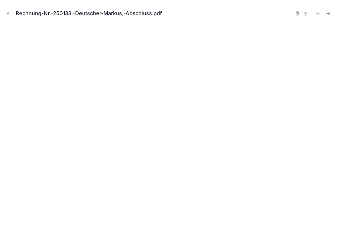
click at [9, 13] on icon "Close modal" at bounding box center [8, 13] width 4 height 4
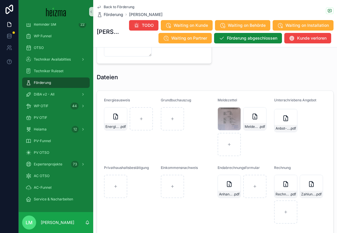
click at [119, 7] on span "Back to Förderung" at bounding box center [119, 7] width 31 height 5
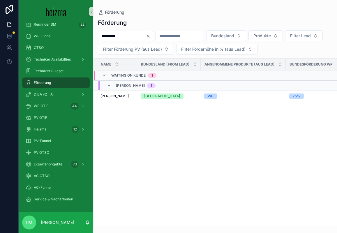
click at [120, 41] on div "*********" at bounding box center [125, 36] width 55 height 10
click at [119, 37] on input "*********" at bounding box center [122, 36] width 48 height 8
type input "*******"
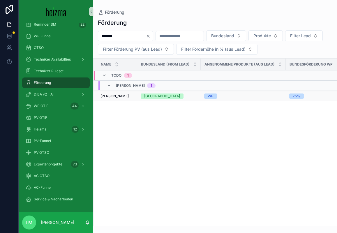
click at [121, 96] on span "[PERSON_NAME]" at bounding box center [115, 96] width 28 height 5
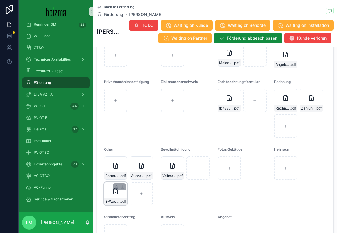
scroll to position [710, 0]
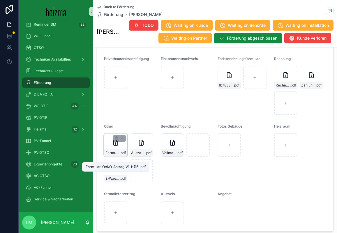
click at [114, 156] on div "Formular_OeKO_Antrag_V1_1-(15) .pdf" at bounding box center [115, 153] width 23 height 7
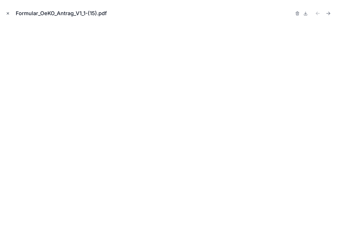
click at [7, 15] on icon "Close modal" at bounding box center [8, 13] width 4 height 4
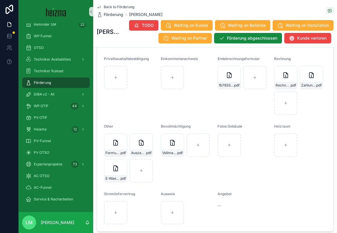
click at [111, 6] on span "Back to Förderung" at bounding box center [119, 7] width 31 height 5
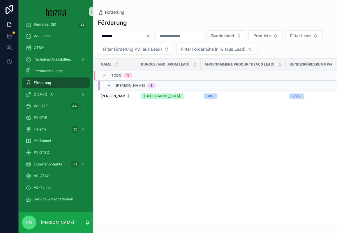
click at [122, 35] on input "*******" at bounding box center [122, 36] width 48 height 8
type input "**********"
click at [130, 93] on td "[PERSON_NAME] [PERSON_NAME]" at bounding box center [116, 96] width 44 height 10
click at [116, 95] on span "[PERSON_NAME]" at bounding box center [115, 96] width 28 height 5
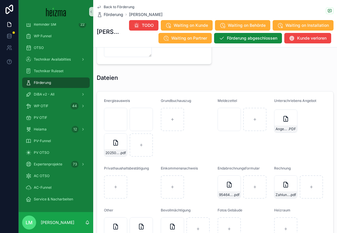
scroll to position [701, 0]
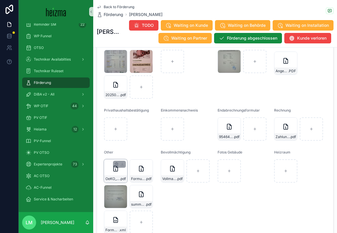
click at [113, 168] on div "OeKO_Antrag_V1_1-(1) .pdf" at bounding box center [115, 170] width 23 height 23
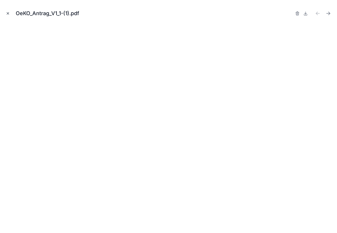
click at [8, 12] on icon "Close modal" at bounding box center [8, 13] width 4 height 4
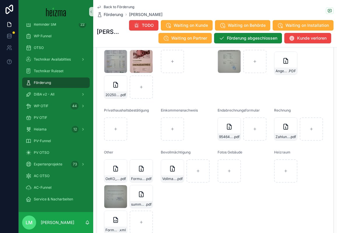
click at [110, 7] on span "Back to Förderung" at bounding box center [119, 7] width 31 height 5
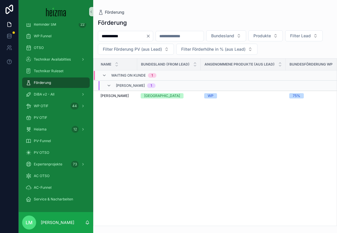
click at [126, 32] on input "**********" at bounding box center [122, 36] width 48 height 8
click at [126, 33] on input "**********" at bounding box center [122, 36] width 48 height 8
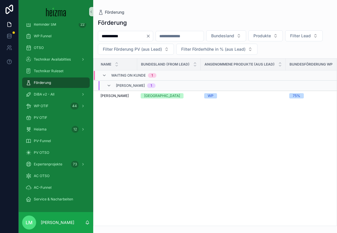
click at [126, 33] on input "**********" at bounding box center [122, 36] width 48 height 8
type input "*****"
click at [117, 96] on span "[PERSON_NAME]" at bounding box center [115, 96] width 28 height 5
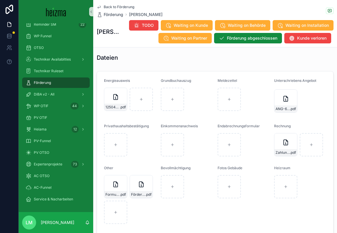
scroll to position [639, 0]
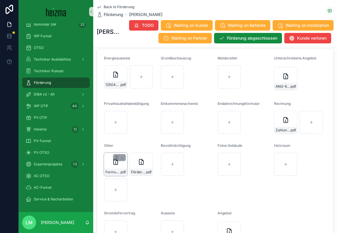
click at [114, 167] on div "Formular_OeKO_Antrag_V1_1-(17) .pdf" at bounding box center [115, 164] width 23 height 23
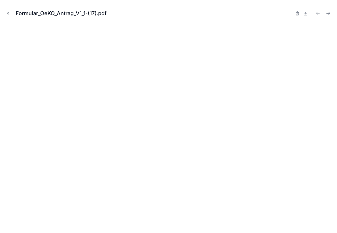
click at [6, 13] on icon "Close modal" at bounding box center [8, 13] width 4 height 4
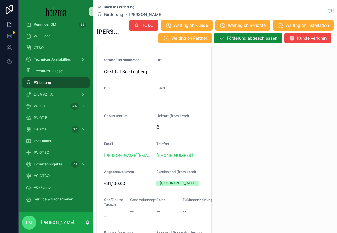
scroll to position [358, 0]
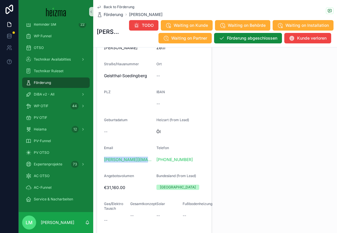
drag, startPoint x: 152, startPoint y: 168, endPoint x: 96, endPoint y: 156, distance: 56.5
click at [96, 156] on div "**********" at bounding box center [154, 150] width 122 height 309
copy link "[PERSON_NAME][EMAIL_ADDRESS][DOMAIN_NAME]"
click at [119, 9] on span "Back to Förderung" at bounding box center [119, 7] width 31 height 5
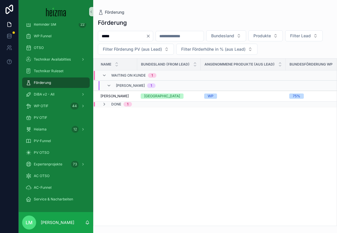
click at [118, 30] on div "Förderung ***** Bundesland Produkte Filter Lead Filter Förderung PV (aus Lead) …" at bounding box center [215, 120] width 244 height 211
click at [118, 34] on input "*****" at bounding box center [122, 36] width 48 height 8
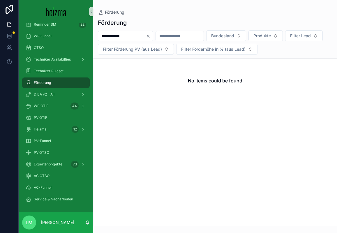
click at [112, 37] on input "**********" at bounding box center [122, 36] width 48 height 8
click at [116, 36] on input "**********" at bounding box center [122, 36] width 48 height 8
type input "**********"
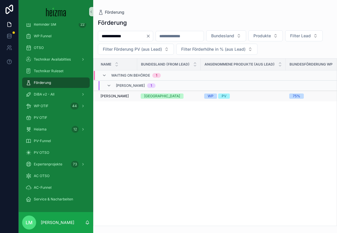
click at [111, 98] on span "[PERSON_NAME]" at bounding box center [115, 96] width 28 height 5
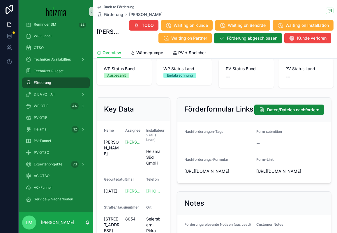
scroll to position [36, 0]
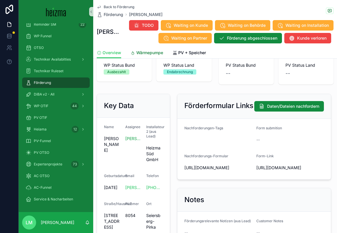
click at [142, 59] on link "Wärmepumpe" at bounding box center [147, 54] width 33 height 12
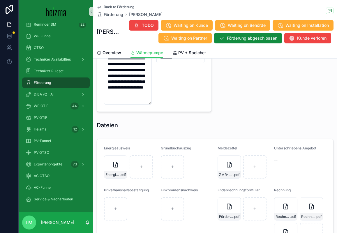
scroll to position [744, 0]
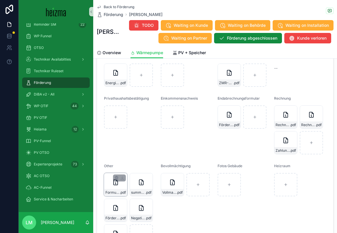
click at [113, 196] on div "Formular_OeKO_Antrag_V1_1-(1) .pdf" at bounding box center [115, 192] width 23 height 7
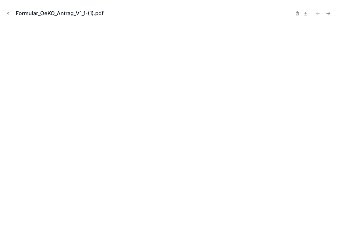
click at [8, 13] on icon "Close modal" at bounding box center [8, 13] width 4 height 4
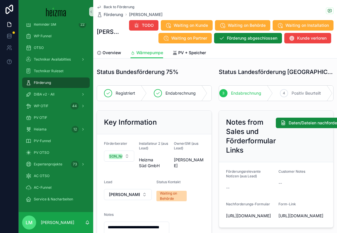
scroll to position [0, 84]
click at [114, 4] on div "Back to Förderung Förderung [PERSON_NAME] [PERSON_NAME] TODO Waiting on Kunde W…" at bounding box center [215, 23] width 237 height 47
click at [114, 5] on span "Back to Förderung" at bounding box center [119, 7] width 31 height 5
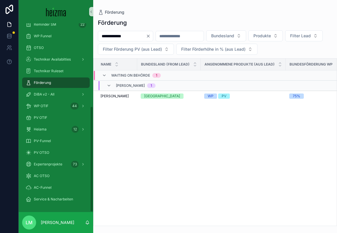
click at [114, 32] on input "**********" at bounding box center [122, 36] width 48 height 8
click at [114, 36] on input "**********" at bounding box center [122, 36] width 48 height 8
type input "********"
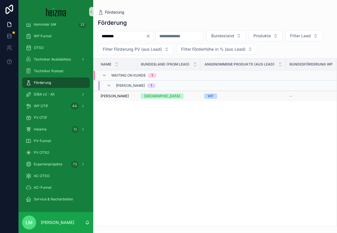
click at [117, 96] on span "[PERSON_NAME]" at bounding box center [115, 96] width 28 height 5
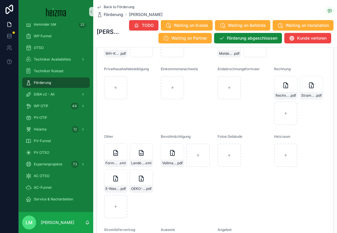
scroll to position [697, 0]
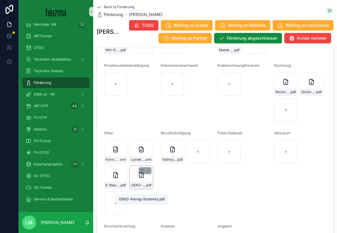
click at [140, 188] on span "OEKO-Antrag-Strametz" at bounding box center [138, 185] width 14 height 5
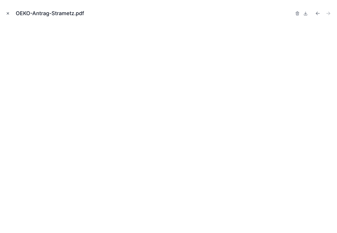
click at [8, 13] on icon "Close modal" at bounding box center [8, 13] width 4 height 4
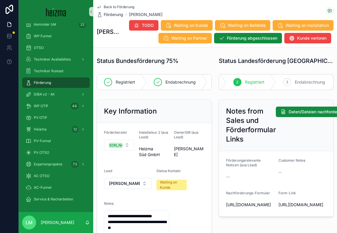
click at [113, 3] on div "Back to Förderung Förderung [PERSON_NAME] [PERSON_NAME] TODO Waiting on Kunde W…" at bounding box center [215, 23] width 237 height 47
click at [113, 7] on span "Back to Förderung" at bounding box center [119, 7] width 31 height 5
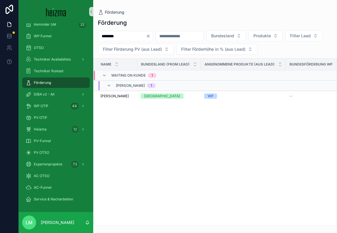
click at [118, 38] on input "********" at bounding box center [122, 36] width 48 height 8
type input "********"
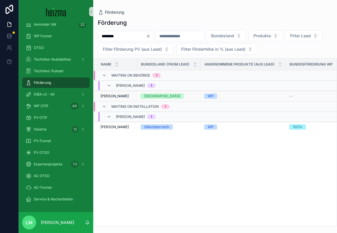
click at [122, 95] on span "[PERSON_NAME]" at bounding box center [115, 96] width 28 height 5
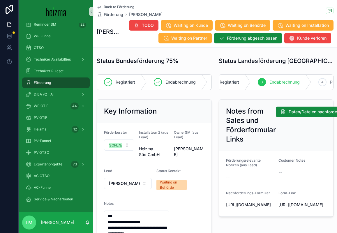
scroll to position [0, 51]
click at [212, 145] on div "**********" at bounding box center [154, 223] width 122 height 252
click at [104, 5] on span "Back to Förderung" at bounding box center [119, 7] width 31 height 5
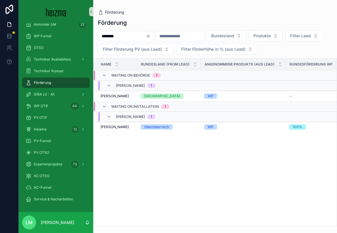
click at [124, 33] on input "********" at bounding box center [122, 36] width 48 height 8
type input "*********"
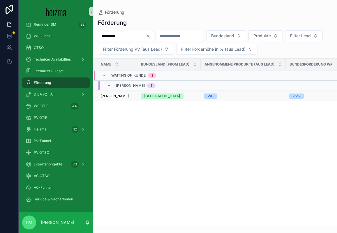
click at [118, 96] on span "[PERSON_NAME]" at bounding box center [115, 96] width 28 height 5
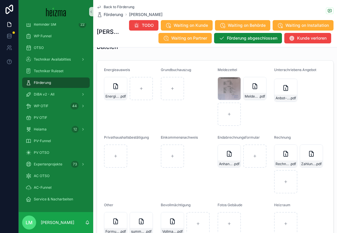
scroll to position [644, 0]
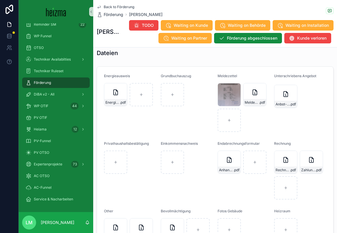
click at [123, 4] on div "Back to Förderung Förderung [PERSON_NAME] [PERSON_NAME] TODO Waiting on Kunde W…" at bounding box center [215, 23] width 237 height 47
click at [123, 6] on span "Back to Förderung" at bounding box center [119, 7] width 31 height 5
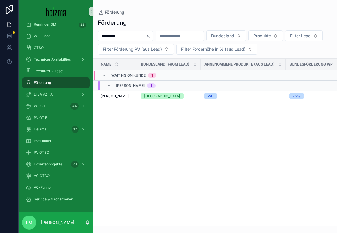
click at [122, 36] on input "*********" at bounding box center [122, 36] width 48 height 8
type input "*********"
click at [116, 93] on td "[PERSON_NAME] [PERSON_NAME]" at bounding box center [116, 96] width 44 height 11
click at [116, 98] on span "[PERSON_NAME]" at bounding box center [115, 96] width 28 height 5
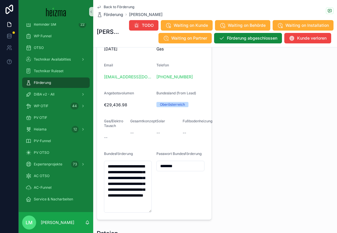
scroll to position [508, 0]
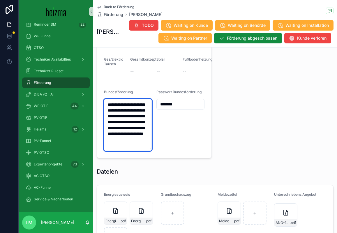
click at [136, 151] on textarea "**********" at bounding box center [128, 125] width 48 height 52
click at [181, 108] on input "********" at bounding box center [180, 104] width 47 height 8
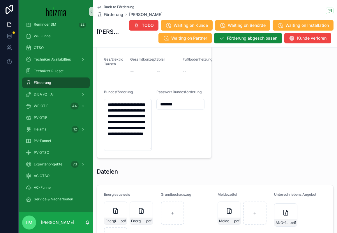
click at [123, 4] on div "Back to Förderung Förderung [PERSON_NAME] [PERSON_NAME] TODO Waiting on Kunde W…" at bounding box center [215, 23] width 237 height 47
click at [120, 8] on span "Back to Förderung" at bounding box center [119, 7] width 31 height 5
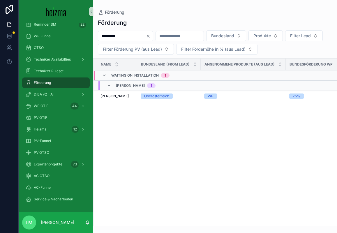
click at [121, 38] on input "*********" at bounding box center [122, 36] width 48 height 8
type input "********"
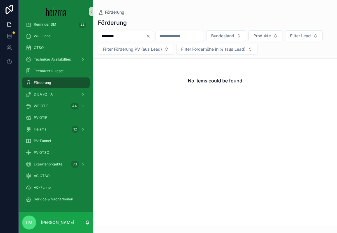
click at [153, 34] on div "********" at bounding box center [125, 36] width 55 height 10
click at [90, 11] on icon "scrollable content" at bounding box center [91, 12] width 4 height 4
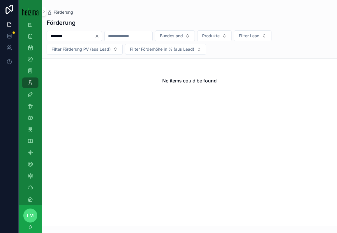
click at [99, 36] on icon "Clear" at bounding box center [97, 36] width 5 height 5
click at [44, 13] on icon "scrollable content" at bounding box center [44, 12] width 4 height 4
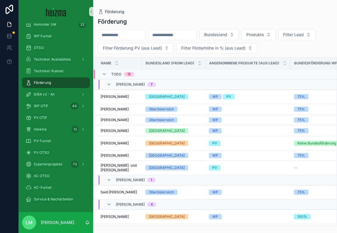
click at [118, 40] on div "scrollable content" at bounding box center [122, 35] width 48 height 10
click at [112, 35] on input "scrollable content" at bounding box center [122, 35] width 48 height 8
type input "*****"
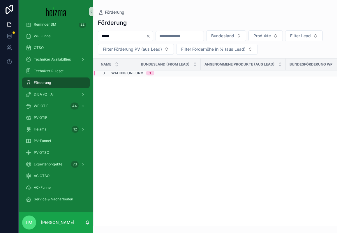
click at [132, 74] on span "Waiting on Form" at bounding box center [127, 73] width 32 height 5
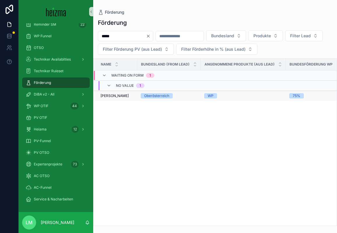
click at [107, 95] on span "[PERSON_NAME]" at bounding box center [115, 96] width 28 height 5
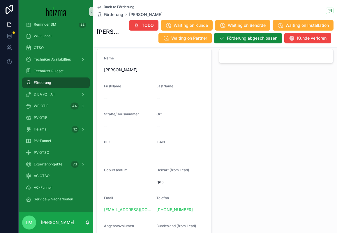
scroll to position [291, 0]
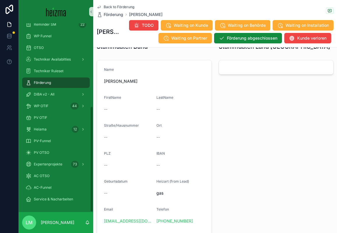
click at [1, 203] on div at bounding box center [9, 116] width 19 height 233
click at [119, 7] on span "Back to Förderung" at bounding box center [119, 7] width 31 height 5
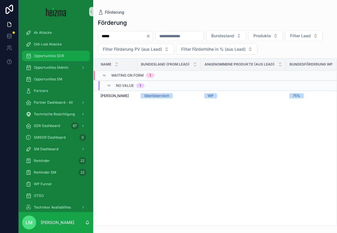
click at [50, 61] on link "Opportunities SDR" at bounding box center [56, 56] width 68 height 10
click at [59, 55] on span "Opportunities SDR" at bounding box center [49, 56] width 30 height 5
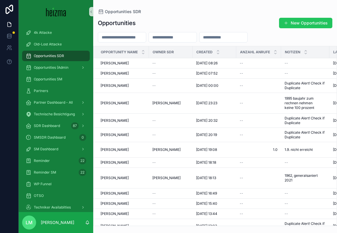
click at [115, 36] on input "scrollable content" at bounding box center [122, 37] width 48 height 8
type input "*******"
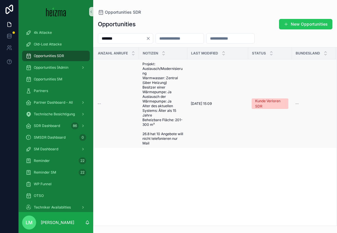
scroll to position [0, 118]
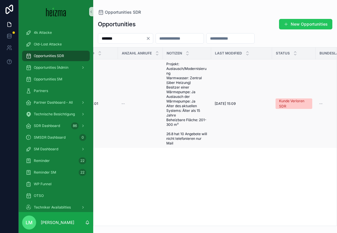
click at [177, 100] on span "Projekt: Austausch/Modernisierung Warmwasser: Zentral (über Heizung) Besitzer e…" at bounding box center [186, 104] width 41 height 84
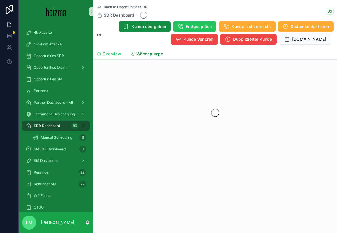
click at [143, 58] on link "Wärmepumpe" at bounding box center [147, 55] width 33 height 12
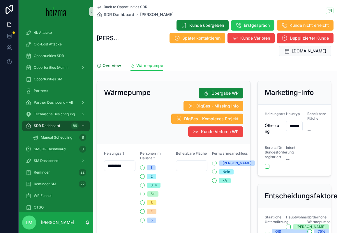
click at [110, 63] on span "Overview" at bounding box center [112, 66] width 19 height 6
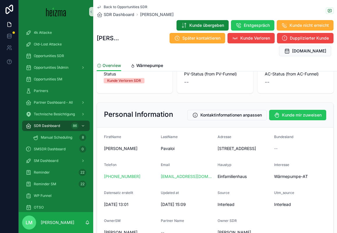
scroll to position [37, 0]
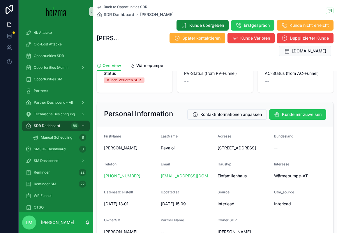
click at [220, 145] on span "[STREET_ADDRESS]" at bounding box center [244, 148] width 52 height 6
drag, startPoint x: 220, startPoint y: 133, endPoint x: 245, endPoint y: 141, distance: 26.5
click at [245, 145] on span "[STREET_ADDRESS]" at bounding box center [244, 148] width 52 height 6
copy span "[STREET_ADDRESS]"
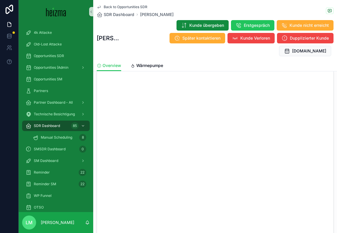
scroll to position [340, 0]
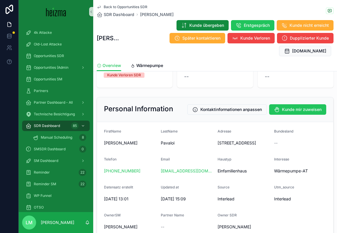
click at [211, 136] on div "LastName Pavaloi" at bounding box center [187, 138] width 52 height 19
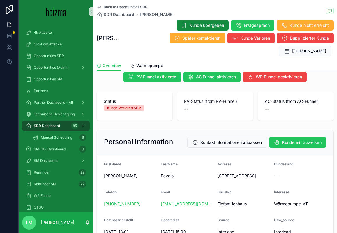
scroll to position [0, 0]
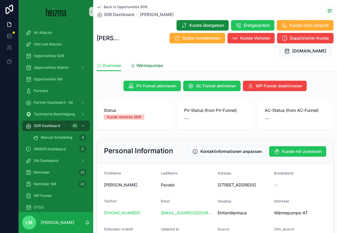
click at [147, 63] on span "Wärmepumpe" at bounding box center [149, 66] width 27 height 6
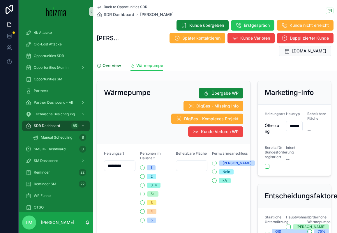
click at [107, 63] on span "Overview" at bounding box center [112, 66] width 19 height 6
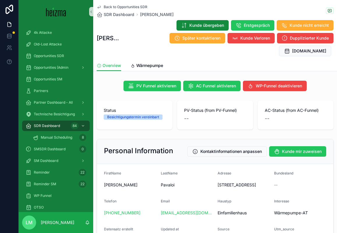
click at [159, 176] on form "FirstName [PERSON_NAME] Pavaloi Adresse [STREET_ADDRESS] Bundesland -- Telefon …" at bounding box center [215, 222] width 236 height 117
click at [249, 149] on span "Kontaktinformationen anpassen" at bounding box center [231, 152] width 61 height 6
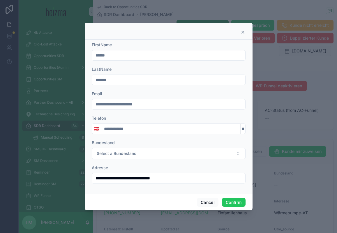
click at [124, 177] on input "**********" at bounding box center [168, 178] width 153 height 8
click at [129, 164] on form "**********" at bounding box center [169, 115] width 154 height 147
click at [244, 31] on icon at bounding box center [243, 32] width 5 height 5
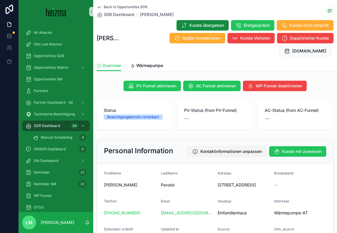
click at [237, 149] on span "Kontaktinformationen anpassen" at bounding box center [231, 152] width 61 height 6
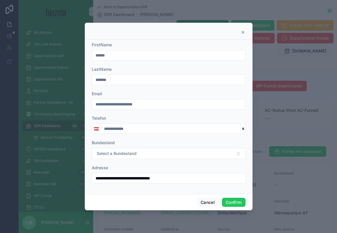
click at [243, 34] on icon at bounding box center [243, 32] width 5 height 5
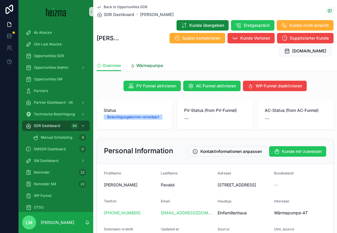
click at [138, 63] on span "Wärmepumpe" at bounding box center [149, 66] width 27 height 6
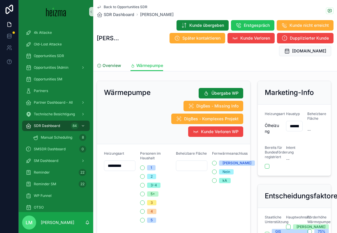
click at [110, 63] on span "Overview" at bounding box center [112, 66] width 19 height 6
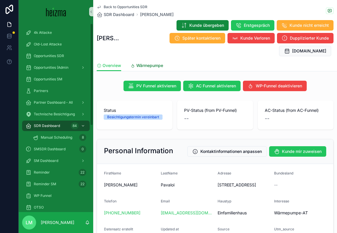
click at [137, 63] on span "Wärmepumpe" at bounding box center [149, 66] width 27 height 6
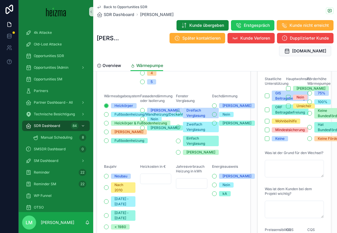
scroll to position [62, 0]
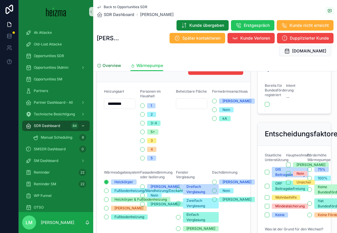
click at [112, 60] on link "Overview" at bounding box center [109, 66] width 24 height 12
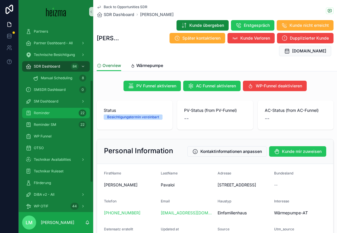
scroll to position [105, 0]
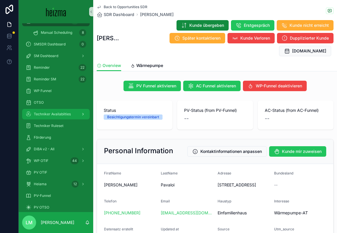
click at [54, 113] on span "Techniker Availabilties" at bounding box center [52, 114] width 37 height 5
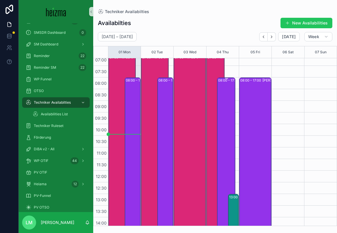
scroll to position [263, 0]
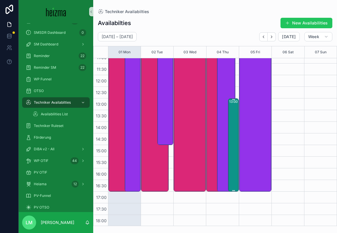
click at [230, 142] on div "13:00 – 17:00 [PERSON_NAME]" at bounding box center [233, 145] width 9 height 92
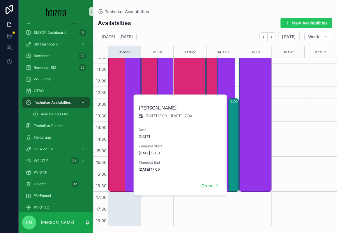
click at [230, 85] on div "08:00 – 17:00 [PERSON_NAME]" at bounding box center [226, 87] width 17 height 209
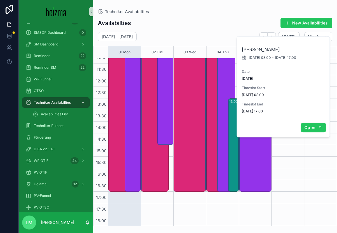
click at [289, 127] on span "Open" at bounding box center [310, 127] width 11 height 5
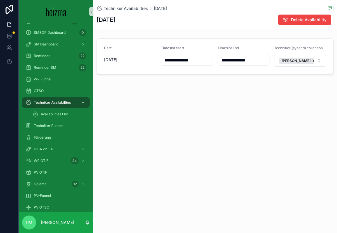
click at [249, 59] on input "**********" at bounding box center [244, 60] width 52 height 8
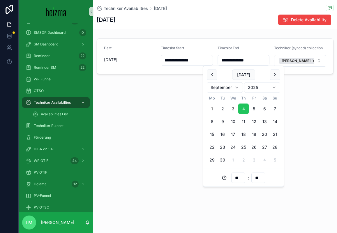
type input "**********"
type input "**"
type input "**********"
click at [177, 138] on div "**********" at bounding box center [215, 116] width 244 height 233
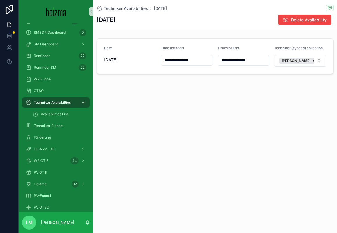
click at [59, 104] on span "Techniker Availabilties" at bounding box center [52, 102] width 37 height 5
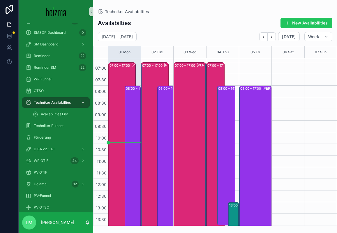
scroll to position [171, 0]
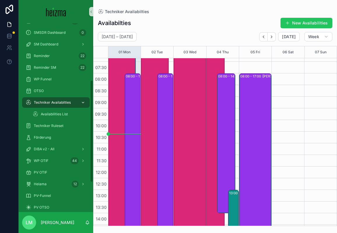
click at [62, 106] on div "Techniker Availabilties" at bounding box center [56, 102] width 61 height 9
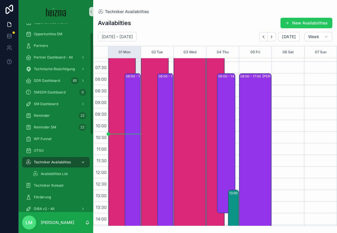
scroll to position [0, 0]
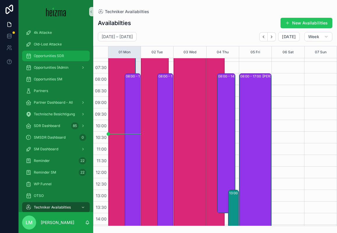
click at [48, 58] on div "Opportunities SDR" at bounding box center [56, 55] width 61 height 9
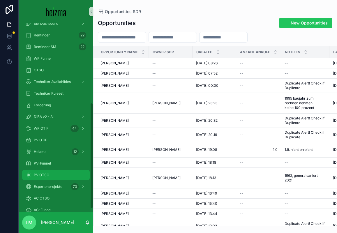
scroll to position [117, 0]
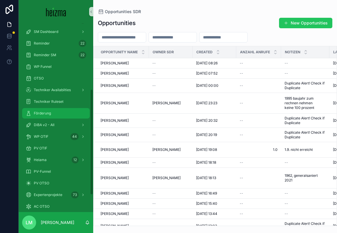
click at [55, 110] on div "Förderung" at bounding box center [56, 113] width 61 height 9
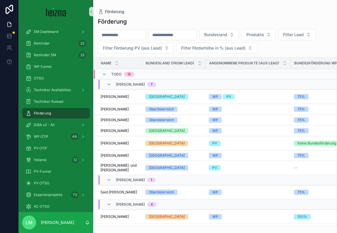
click at [131, 35] on input "scrollable content" at bounding box center [122, 35] width 48 height 8
type input "*"
type input "*********"
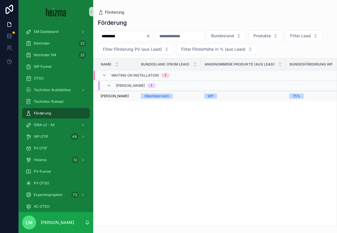
click at [111, 94] on span "[PERSON_NAME]" at bounding box center [115, 96] width 28 height 5
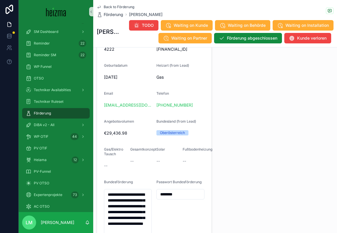
scroll to position [428, 0]
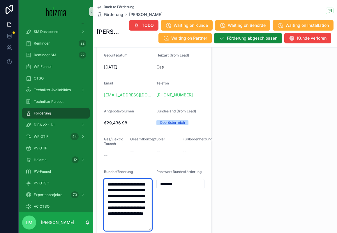
click at [124, 213] on textarea "**********" at bounding box center [128, 205] width 48 height 52
click at [115, 6] on span "Back to Förderung" at bounding box center [119, 7] width 31 height 5
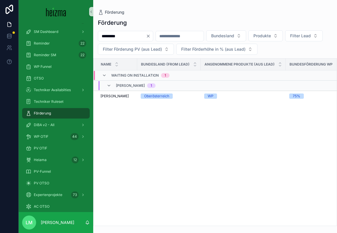
click at [114, 37] on input "*********" at bounding box center [122, 36] width 48 height 8
type input "*******"
click at [115, 94] on span "[PERSON_NAME]" at bounding box center [115, 96] width 28 height 5
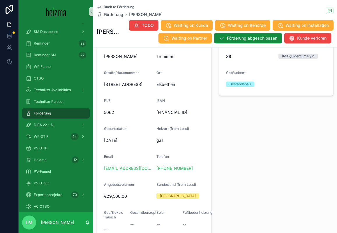
scroll to position [382, 0]
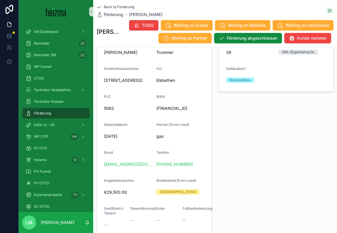
click at [162, 108] on span "[FINANCIAL_ID]" at bounding box center [181, 109] width 48 height 6
copy span "[FINANCIAL_ID]"
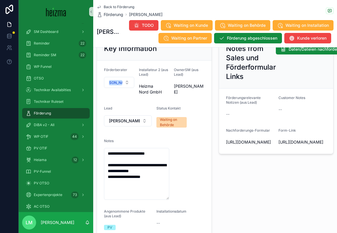
scroll to position [0, 0]
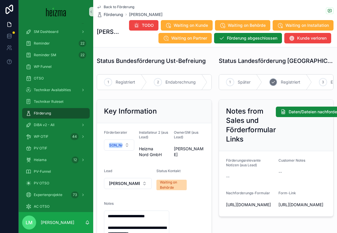
click at [281, 80] on span "Registriert" at bounding box center [291, 82] width 20 height 6
click at [277, 81] on span "Endabrechnung" at bounding box center [266, 82] width 30 height 6
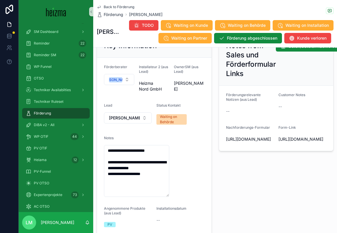
scroll to position [148, 0]
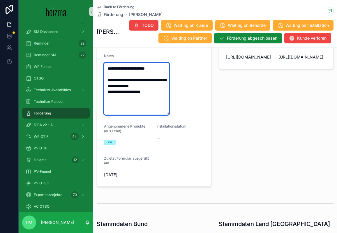
click at [161, 96] on textarea "**********" at bounding box center [136, 89] width 65 height 52
drag, startPoint x: 154, startPoint y: 99, endPoint x: 85, endPoint y: 36, distance: 92.7
click at [85, 36] on div "4k Attacke Old-Lost Attacke Opportunities SDR Opportunities (Admin Opportunitie…" at bounding box center [178, 116] width 319 height 233
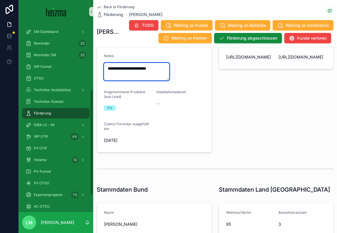
click at [107, 69] on textarea "**********" at bounding box center [136, 71] width 65 height 17
type textarea "**********"
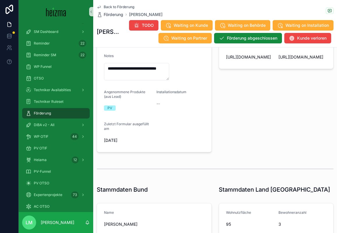
click at [205, 101] on form "**********" at bounding box center [154, 64] width 115 height 177
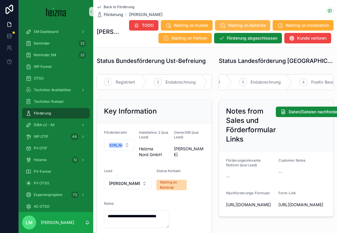
click at [254, 24] on span "Waiting on Behörde" at bounding box center [247, 25] width 38 height 6
click at [126, 6] on span "Back to Förderung" at bounding box center [119, 7] width 31 height 5
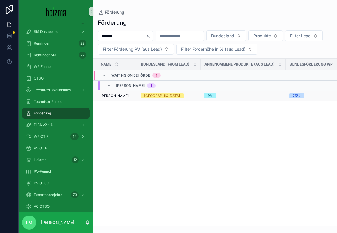
click at [135, 98] on td "[PERSON_NAME] [PERSON_NAME]" at bounding box center [116, 96] width 44 height 10
click at [117, 96] on span "[PERSON_NAME]" at bounding box center [115, 96] width 28 height 5
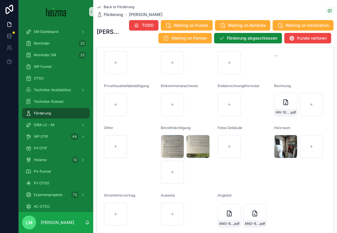
scroll to position [662, 0]
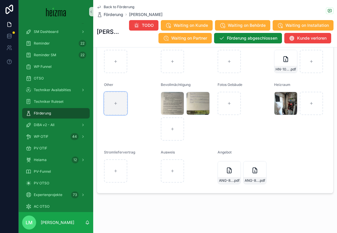
click at [113, 103] on div "scrollable content" at bounding box center [115, 103] width 23 height 23
type input "**********"
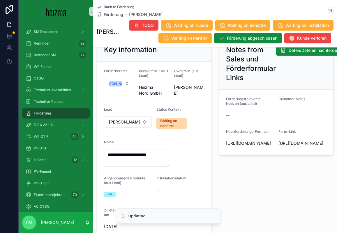
scroll to position [0, 0]
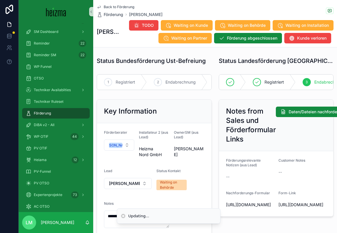
click at [120, 7] on span "Back to Förderung" at bounding box center [119, 7] width 31 height 5
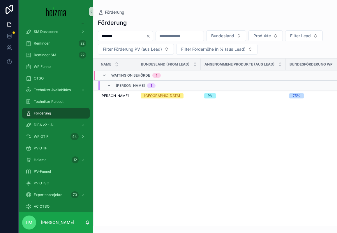
click at [150, 35] on icon "Clear" at bounding box center [148, 36] width 2 height 2
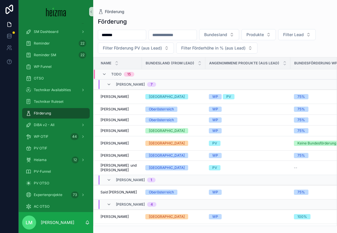
click at [142, 40] on div "*******" at bounding box center [122, 35] width 48 height 10
click at [139, 36] on input "*******" at bounding box center [122, 35] width 48 height 8
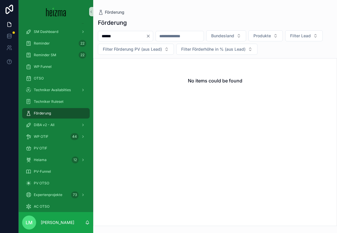
type input "******"
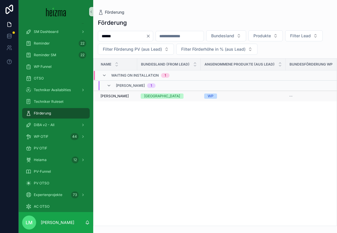
click at [126, 93] on td "[PERSON_NAME] [PERSON_NAME]" at bounding box center [116, 96] width 44 height 11
click at [125, 96] on span "[PERSON_NAME]" at bounding box center [115, 96] width 28 height 5
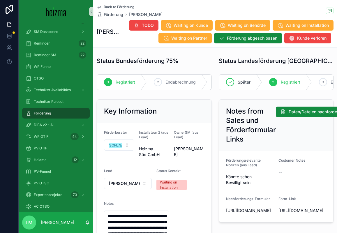
click at [123, 10] on div "Back to Förderung Förderung [PERSON_NAME]" at bounding box center [130, 11] width 66 height 13
click at [118, 8] on span "Back to Förderung" at bounding box center [119, 7] width 31 height 5
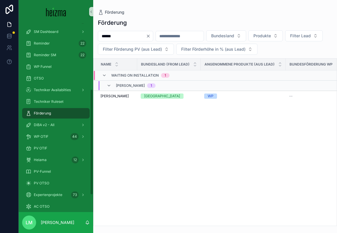
click at [151, 36] on icon "Clear" at bounding box center [148, 36] width 5 height 5
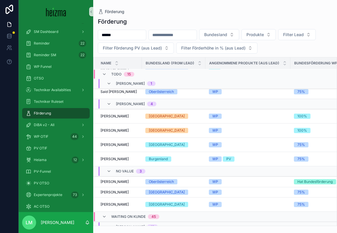
scroll to position [153, 0]
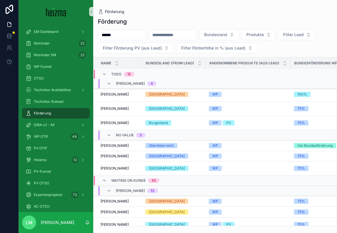
click at [113, 181] on span "Waiting on Kunde" at bounding box center [128, 180] width 34 height 5
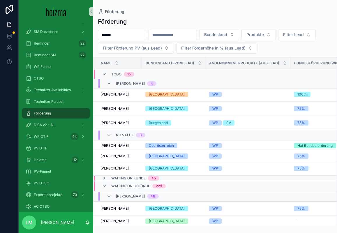
click at [113, 187] on span "Waiting on Behörde" at bounding box center [130, 186] width 39 height 5
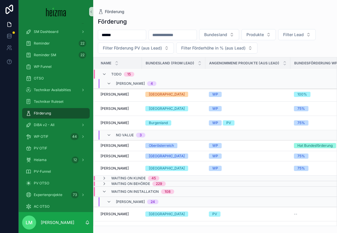
click at [113, 190] on span "Waiting on Installation" at bounding box center [135, 191] width 48 height 5
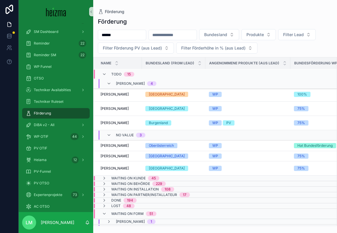
click at [112, 213] on span "Waiting on Form" at bounding box center [127, 214] width 32 height 5
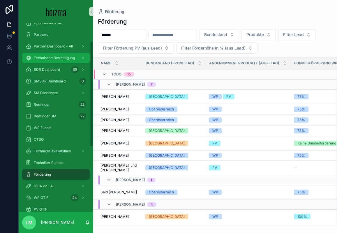
scroll to position [0, 0]
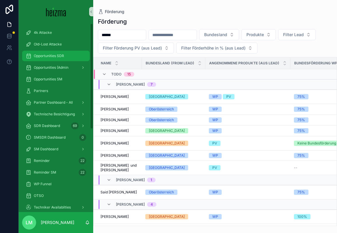
click at [50, 59] on div "Opportunities SDR" at bounding box center [56, 55] width 61 height 9
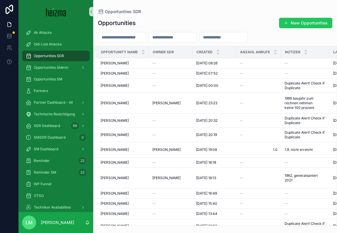
click at [122, 36] on input "scrollable content" at bounding box center [122, 37] width 48 height 8
type input "**********"
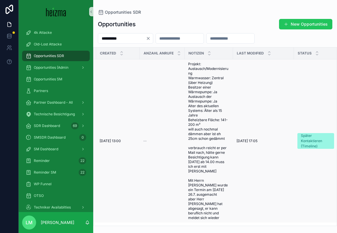
scroll to position [0, 98]
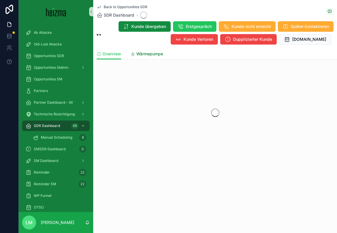
click at [147, 56] on span "Wärmepumpe" at bounding box center [149, 54] width 27 height 6
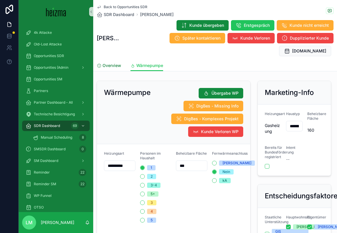
click at [118, 63] on span "Overview" at bounding box center [112, 66] width 19 height 6
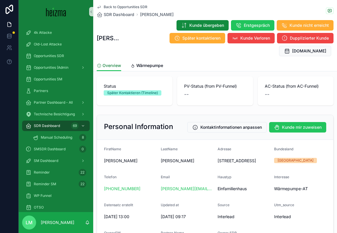
scroll to position [26, 0]
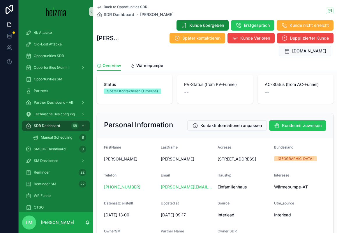
click at [219, 156] on span "[STREET_ADDRESS]" at bounding box center [244, 159] width 52 height 6
drag, startPoint x: 219, startPoint y: 145, endPoint x: 246, endPoint y: 150, distance: 27.0
click at [246, 156] on span "[STREET_ADDRESS]" at bounding box center [244, 159] width 52 height 6
copy span "[STREET_ADDRESS]"
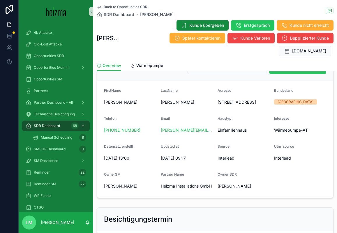
scroll to position [80, 0]
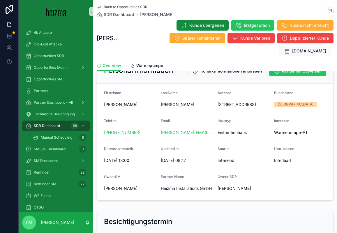
click at [144, 130] on div "[PHONE_NUMBER]" at bounding box center [130, 133] width 52 height 6
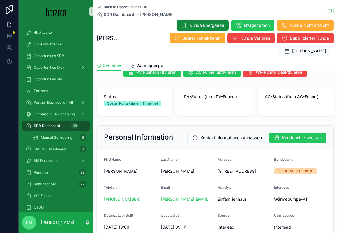
scroll to position [24, 0]
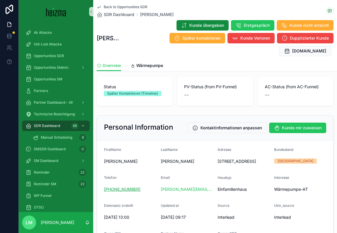
click at [135, 187] on link "[PHONE_NUMBER]" at bounding box center [122, 190] width 36 height 6
click at [142, 60] on link "Wärmepumpe" at bounding box center [147, 66] width 33 height 12
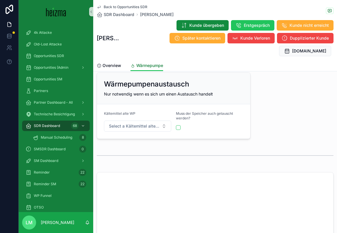
scroll to position [664, 0]
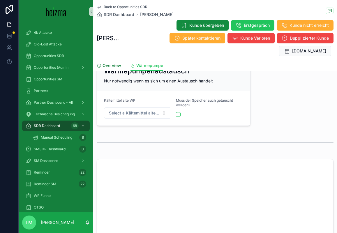
click at [117, 63] on span "Overview" at bounding box center [112, 66] width 19 height 6
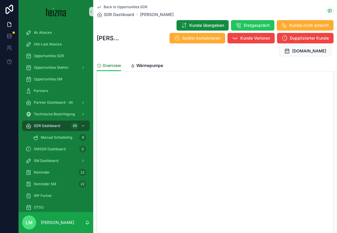
scroll to position [303, 0]
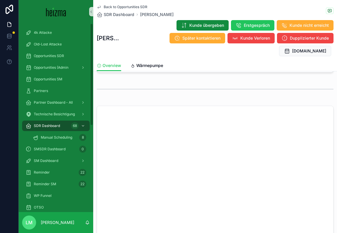
click at [185, 106] on iframe "scrollable content" at bounding box center [215, 193] width 236 height 175
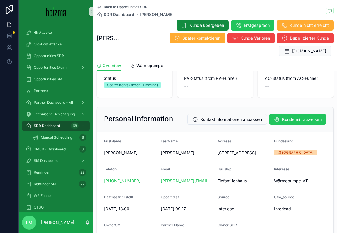
scroll to position [0, 0]
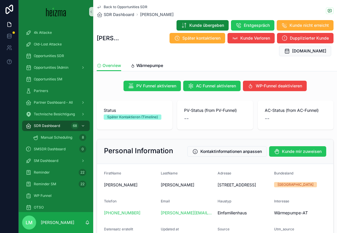
click at [185, 108] on span "PV-Status (from PV-Funnel)" at bounding box center [215, 111] width 62 height 6
drag, startPoint x: 185, startPoint y: 99, endPoint x: 188, endPoint y: 106, distance: 7.7
click at [188, 108] on div "PV-Status (from PV-Funnel) --" at bounding box center [215, 115] width 62 height 15
click at [188, 115] on span "--" at bounding box center [186, 119] width 5 height 8
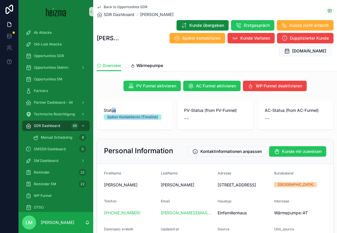
drag, startPoint x: 168, startPoint y: 104, endPoint x: 113, endPoint y: 95, distance: 56.1
click at [113, 101] on div "Status Später Kontaktieren (Timeline)" at bounding box center [135, 115] width 76 height 29
click at [113, 108] on span "Status" at bounding box center [135, 111] width 62 height 6
click at [240, 40] on span "Kunde Verloren" at bounding box center [255, 38] width 30 height 6
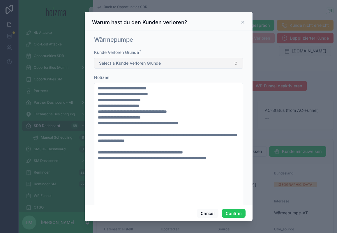
click at [129, 68] on button "Select a Kunde Verloren Gründe" at bounding box center [168, 63] width 149 height 11
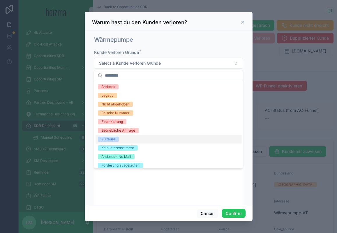
scroll to position [55, 0]
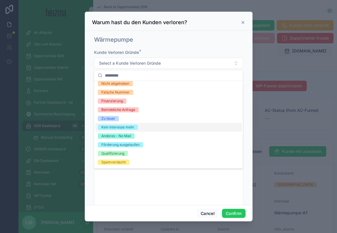
click at [119, 131] on div "Kein Interesse mehr" at bounding box center [169, 127] width 146 height 9
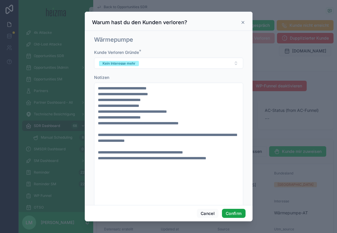
click at [232, 216] on button "Confirm" at bounding box center [233, 213] width 23 height 9
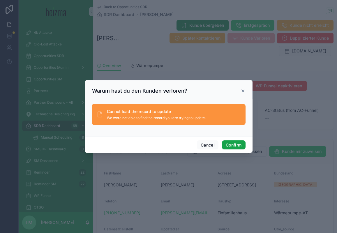
click at [229, 146] on button "Confirm" at bounding box center [233, 144] width 23 height 9
click at [245, 89] on icon at bounding box center [243, 91] width 5 height 5
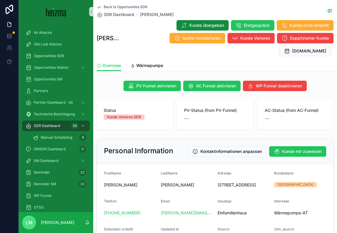
click at [132, 6] on span "Back to Opportunities SDR" at bounding box center [126, 7] width 44 height 5
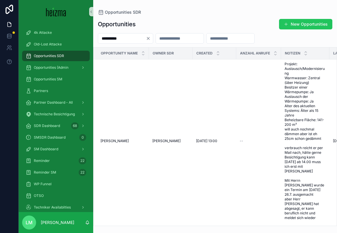
click at [114, 37] on input "**********" at bounding box center [122, 38] width 48 height 8
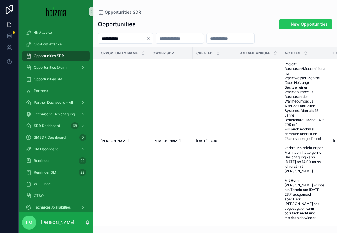
type input "**********"
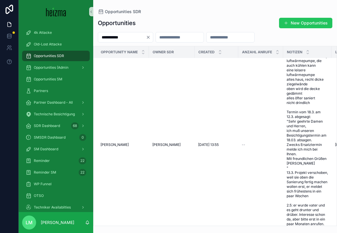
scroll to position [205, 0]
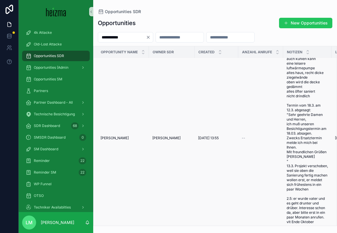
click at [157, 143] on td "[PERSON_NAME]" at bounding box center [172, 138] width 46 height 215
click at [113, 140] on span "[PERSON_NAME]" at bounding box center [115, 138] width 28 height 5
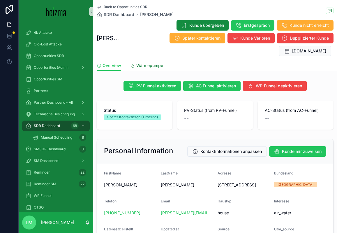
click at [146, 60] on link "Wärmepumpe" at bounding box center [147, 66] width 33 height 12
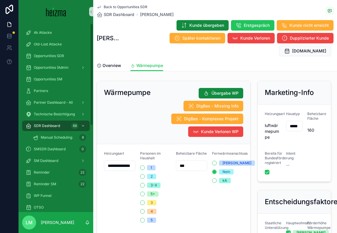
click at [108, 60] on link "Overview" at bounding box center [109, 66] width 24 height 12
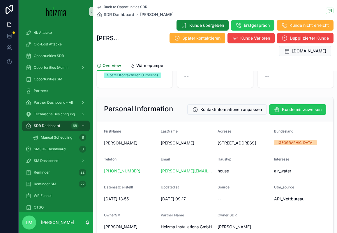
scroll to position [50, 0]
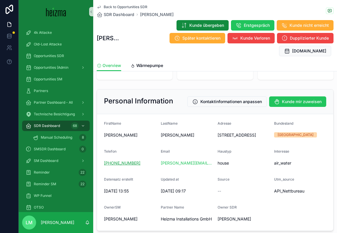
click at [133, 163] on link "[PHONE_NUMBER]" at bounding box center [122, 163] width 36 height 6
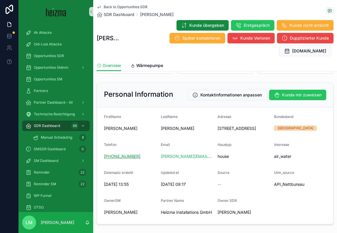
scroll to position [58, 0]
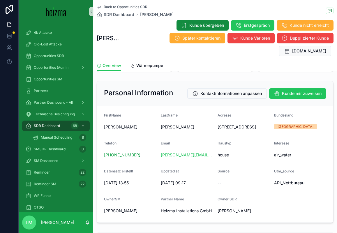
click at [133, 156] on link "[PHONE_NUMBER]" at bounding box center [122, 155] width 36 height 6
click at [156, 60] on link "Wärmepumpe" at bounding box center [147, 66] width 33 height 12
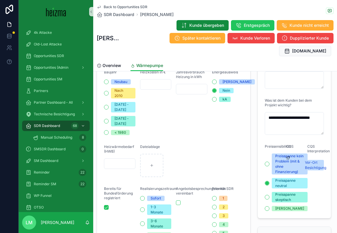
scroll to position [235, 0]
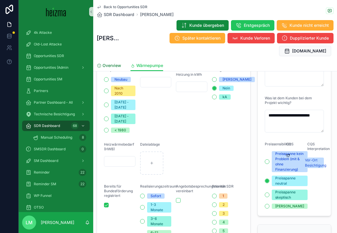
click at [104, 63] on span "Overview" at bounding box center [112, 66] width 19 height 6
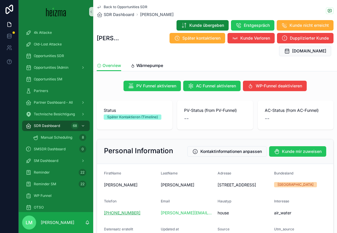
click at [123, 211] on link "[PHONE_NUMBER]" at bounding box center [122, 213] width 36 height 6
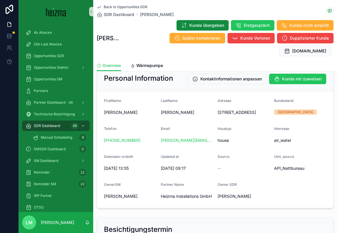
scroll to position [15, 0]
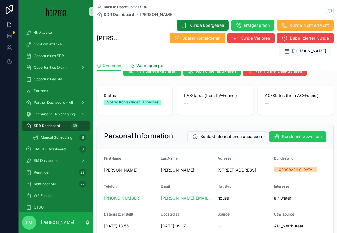
click at [142, 63] on span "Wärmepumpe" at bounding box center [149, 66] width 27 height 6
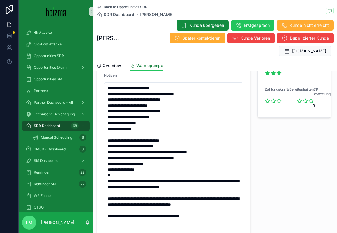
scroll to position [478, 0]
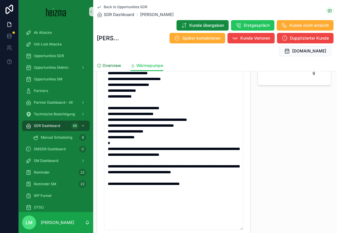
click at [109, 63] on span "Overview" at bounding box center [112, 66] width 19 height 6
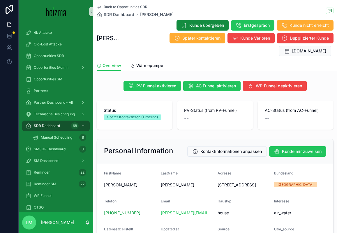
click at [131, 210] on link "[PHONE_NUMBER]" at bounding box center [122, 213] width 36 height 6
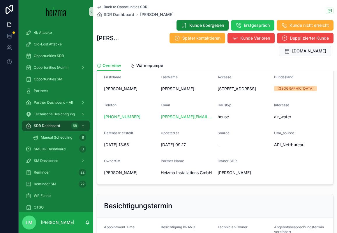
scroll to position [97, 0]
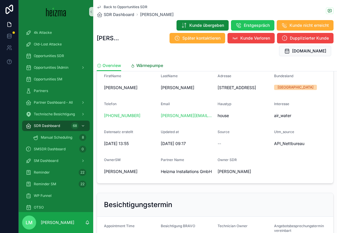
click at [153, 63] on span "Wärmepumpe" at bounding box center [149, 66] width 27 height 6
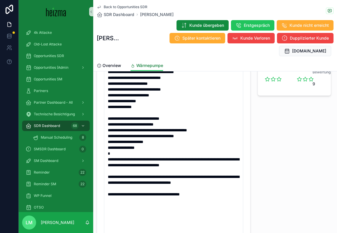
scroll to position [504, 0]
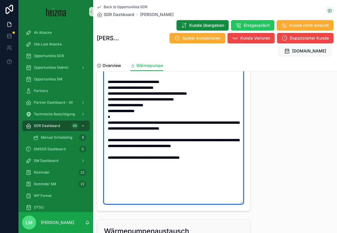
click at [163, 161] on textarea "**********" at bounding box center [173, 114] width 139 height 180
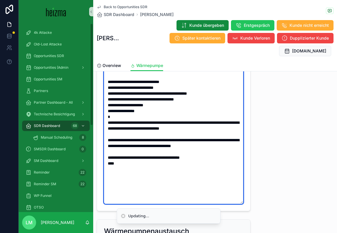
type textarea "**********"
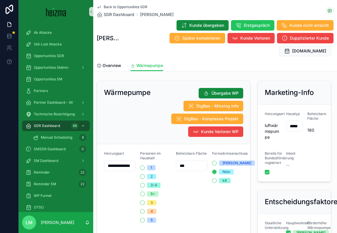
scroll to position [18, 0]
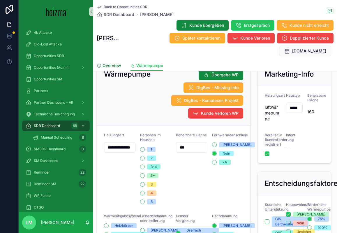
click at [115, 60] on link "Overview" at bounding box center [109, 66] width 24 height 12
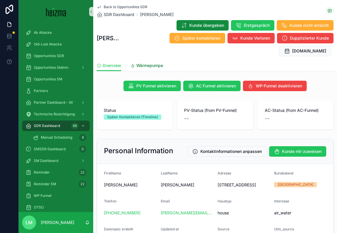
click at [146, 63] on span "Wärmepumpe" at bounding box center [149, 66] width 27 height 6
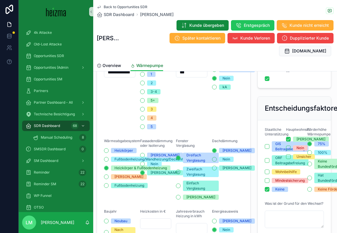
scroll to position [97, 0]
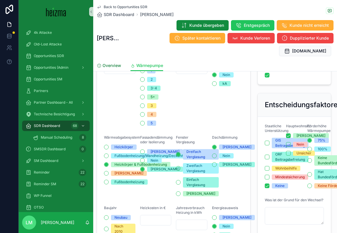
click at [112, 60] on link "Overview" at bounding box center [109, 66] width 24 height 12
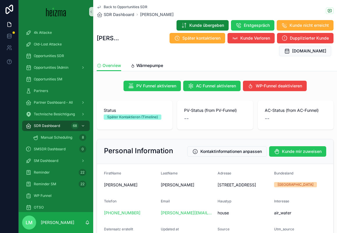
drag, startPoint x: 220, startPoint y: 171, endPoint x: 224, endPoint y: 186, distance: 14.9
click at [224, 186] on span "[STREET_ADDRESS]" at bounding box center [244, 185] width 52 height 6
click at [229, 184] on span "[STREET_ADDRESS]" at bounding box center [244, 185] width 52 height 6
drag, startPoint x: 229, startPoint y: 185, endPoint x: 217, endPoint y: 173, distance: 17.1
click at [217, 173] on form "FirstName [PERSON_NAME] [PERSON_NAME] Adresse [STREET_ADDRESS] Bundesland [GEOG…" at bounding box center [215, 222] width 236 height 117
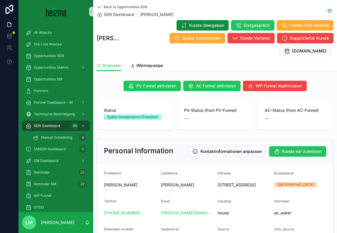
click at [217, 173] on form "FirstName [PERSON_NAME] [PERSON_NAME] Adresse [STREET_ADDRESS] Bundesland [GEOG…" at bounding box center [215, 222] width 236 height 117
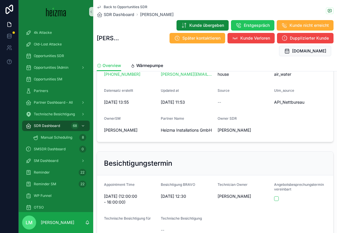
scroll to position [139, 0]
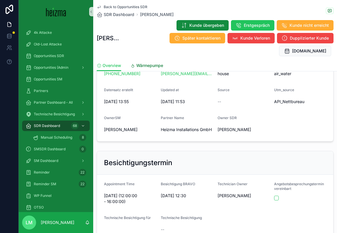
click at [152, 63] on span "Wärmepumpe" at bounding box center [149, 66] width 27 height 6
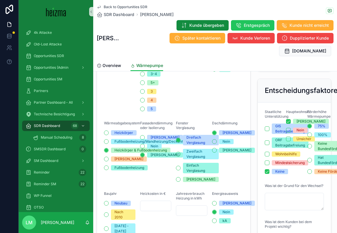
scroll to position [113, 0]
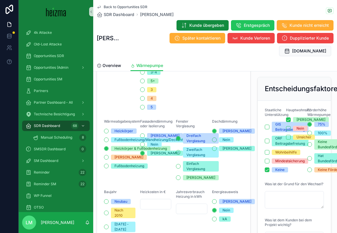
click at [116, 47] on div "Back to Opportunities SDR SDR Dashboard [PERSON_NAME] [PERSON_NAME] [PERSON_NAM…" at bounding box center [215, 35] width 244 height 71
click at [116, 63] on span "Overview" at bounding box center [112, 66] width 19 height 6
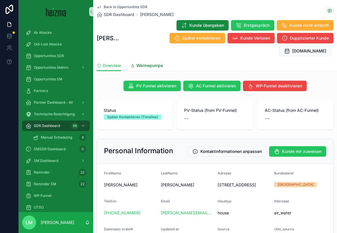
click at [145, 60] on link "Wärmepumpe" at bounding box center [147, 66] width 33 height 12
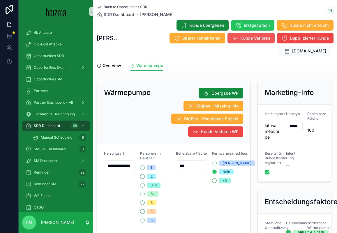
click at [240, 38] on span "Kunde Verloren" at bounding box center [255, 38] width 30 height 6
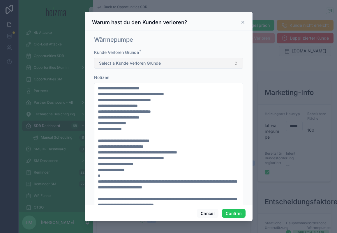
click at [152, 62] on span "Select a Kunde Verloren Gründe" at bounding box center [130, 63] width 62 height 6
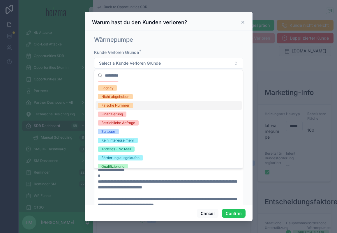
scroll to position [53, 0]
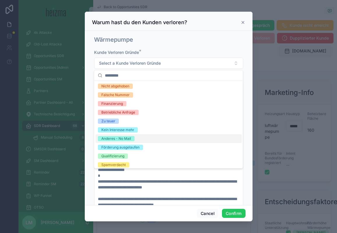
click at [128, 132] on div "Kein Interesse mehr" at bounding box center [117, 129] width 33 height 5
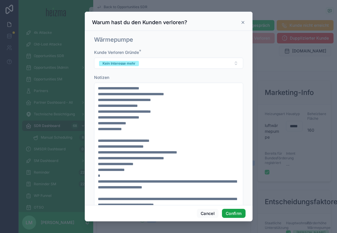
click at [231, 217] on button "Confirm" at bounding box center [233, 213] width 23 height 9
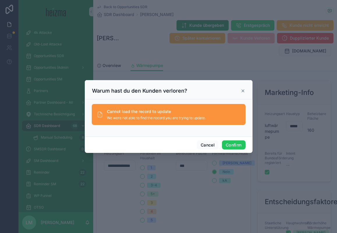
click at [244, 87] on div "Warum hast du den Kunden verloren?" at bounding box center [169, 89] width 168 height 19
click at [242, 90] on icon at bounding box center [243, 91] width 5 height 5
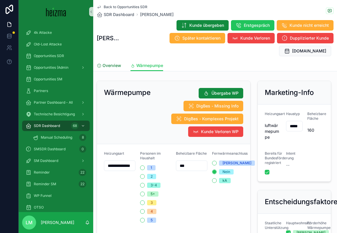
click at [110, 63] on span "Overview" at bounding box center [112, 66] width 19 height 6
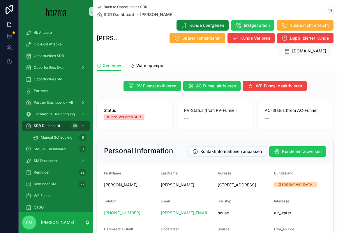
click at [138, 7] on span "Back to Opportunities SDR" at bounding box center [126, 7] width 44 height 5
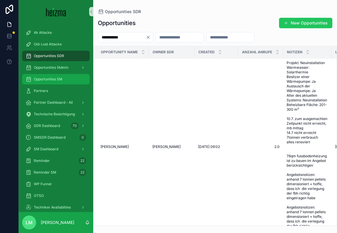
click at [44, 79] on span "Opportunities SM" at bounding box center [48, 79] width 29 height 5
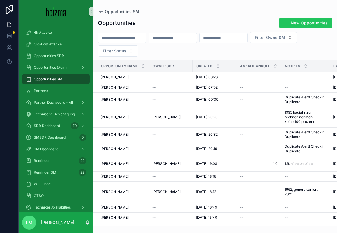
click at [121, 38] on input "scrollable content" at bounding box center [122, 38] width 48 height 8
type input "******"
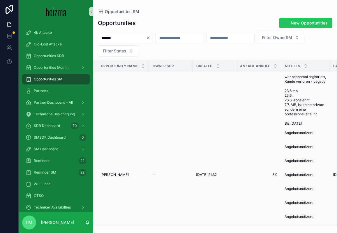
scroll to position [16, 1]
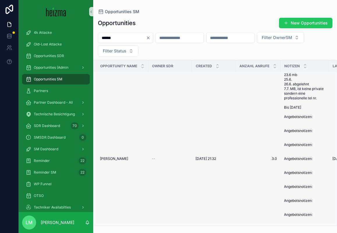
click at [203, 153] on td "[DATE] 21:32 [DATE] 21:32" at bounding box center [214, 158] width 44 height 205
click at [203, 158] on span "[DATE] 21:32" at bounding box center [206, 159] width 21 height 5
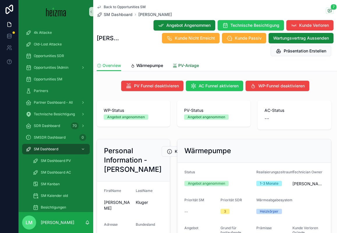
click at [185, 62] on link "PV-Anlage" at bounding box center [186, 66] width 27 height 12
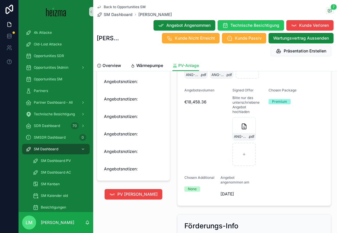
scroll to position [572, 0]
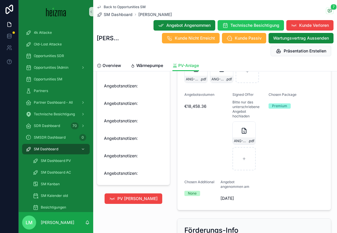
click at [242, 145] on div "ANG-WP-und-PV--Kluger-ANG-PV-3.172-ANG-WP-12.435-Registrierung-zusammengefuÌgt…" at bounding box center [248, 146] width 31 height 49
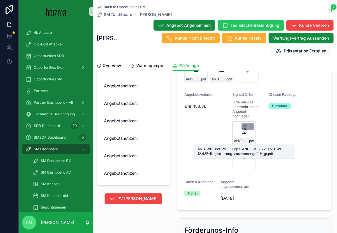
click at [242, 140] on span "ANG-WP-und-PV--Kluger-ANG-PV-3.172-ANG-WP-12.435-Registrierung-zusammengefuÌgt" at bounding box center [241, 141] width 14 height 5
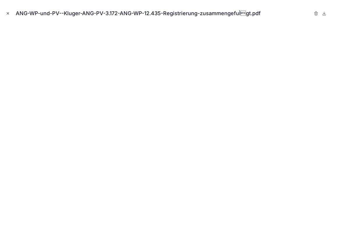
click at [10, 13] on button "Close modal" at bounding box center [8, 13] width 6 height 6
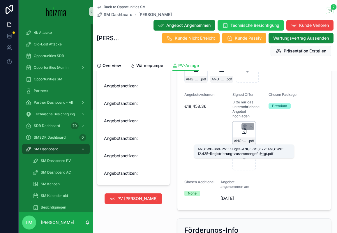
click at [247, 139] on span "ANG-WP-und-PV--Kluger-ANG-PV-3.172-ANG-WP-12.435-Registrierung-zusammengefuÌgt" at bounding box center [241, 141] width 14 height 5
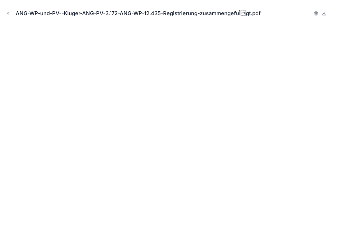
click at [8, 9] on div "ANG-WP-und-PV--Kluger-ANG-PV-3.172-ANG-WP-12.435-Registrierung-zusammengefuÌgt…" at bounding box center [169, 13] width 328 height 17
click at [6, 17] on div "ANG-WP-und-PV--Kluger-ANG-PV-3.172-ANG-WP-12.435-Registrierung-zusammengefuÌgt…" at bounding box center [169, 13] width 328 height 17
click at [6, 12] on icon "Close modal" at bounding box center [8, 13] width 4 height 4
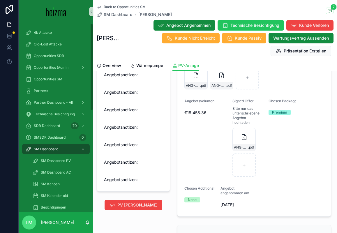
scroll to position [566, 0]
click at [200, 114] on span "€18,458.36" at bounding box center [205, 113] width 43 height 6
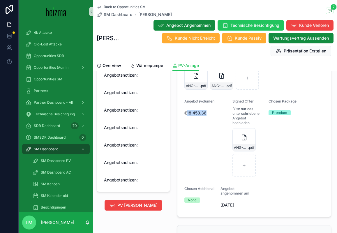
click at [200, 114] on span "€18,458.36" at bounding box center [205, 113] width 43 height 6
copy span "€18,458.36"
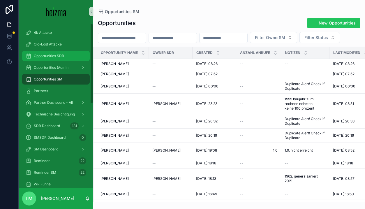
click at [59, 58] on span "Opportunities SDR" at bounding box center [49, 56] width 30 height 5
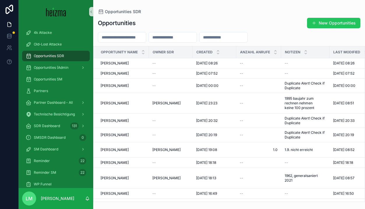
click at [128, 35] on input "scrollable content" at bounding box center [122, 37] width 48 height 8
type input "*******"
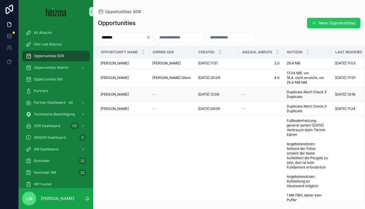
click at [110, 96] on span "[PERSON_NAME]" at bounding box center [115, 94] width 28 height 5
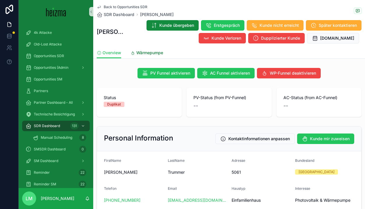
click at [153, 53] on span "Wärmepumpe" at bounding box center [149, 53] width 27 height 6
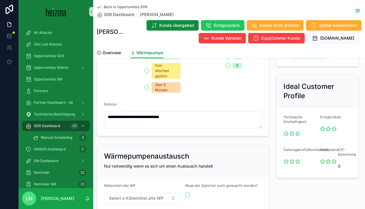
scroll to position [365, 0]
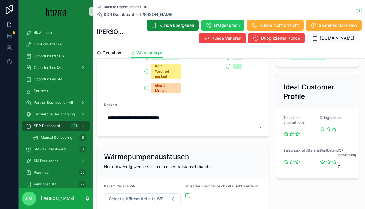
click at [126, 5] on span "Back to Opportunities SDR" at bounding box center [126, 7] width 44 height 5
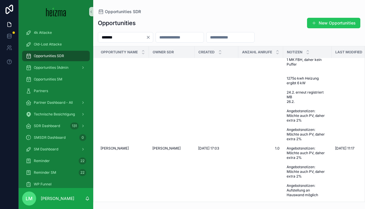
scroll to position [172, 0]
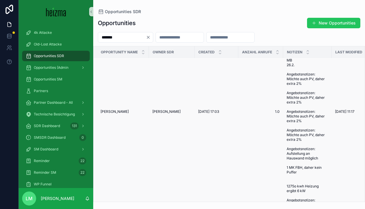
click at [113, 111] on td "Nina Trummer Nina Trummer" at bounding box center [121, 112] width 55 height 336
click at [115, 120] on td "Nina Trummer Nina Trummer" at bounding box center [121, 112] width 55 height 336
click at [115, 113] on span "[PERSON_NAME]" at bounding box center [115, 111] width 28 height 5
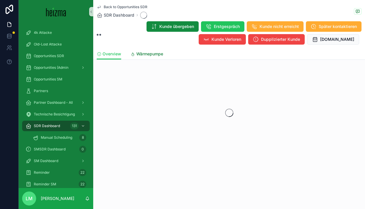
click at [150, 54] on span "Wärmepumpe" at bounding box center [149, 54] width 27 height 6
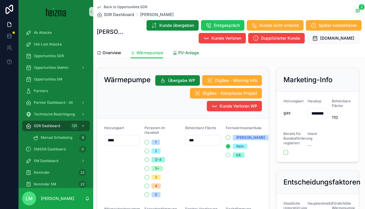
click at [178, 55] on div "PV-Anlage" at bounding box center [186, 53] width 27 height 6
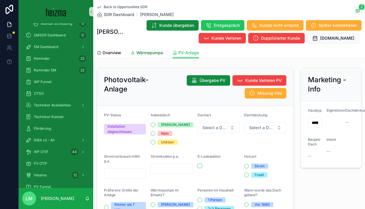
click at [151, 51] on span "Wärmepumpe" at bounding box center [149, 53] width 27 height 6
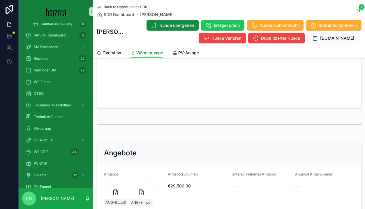
scroll to position [862, 0]
